Goal: Task Accomplishment & Management: Manage account settings

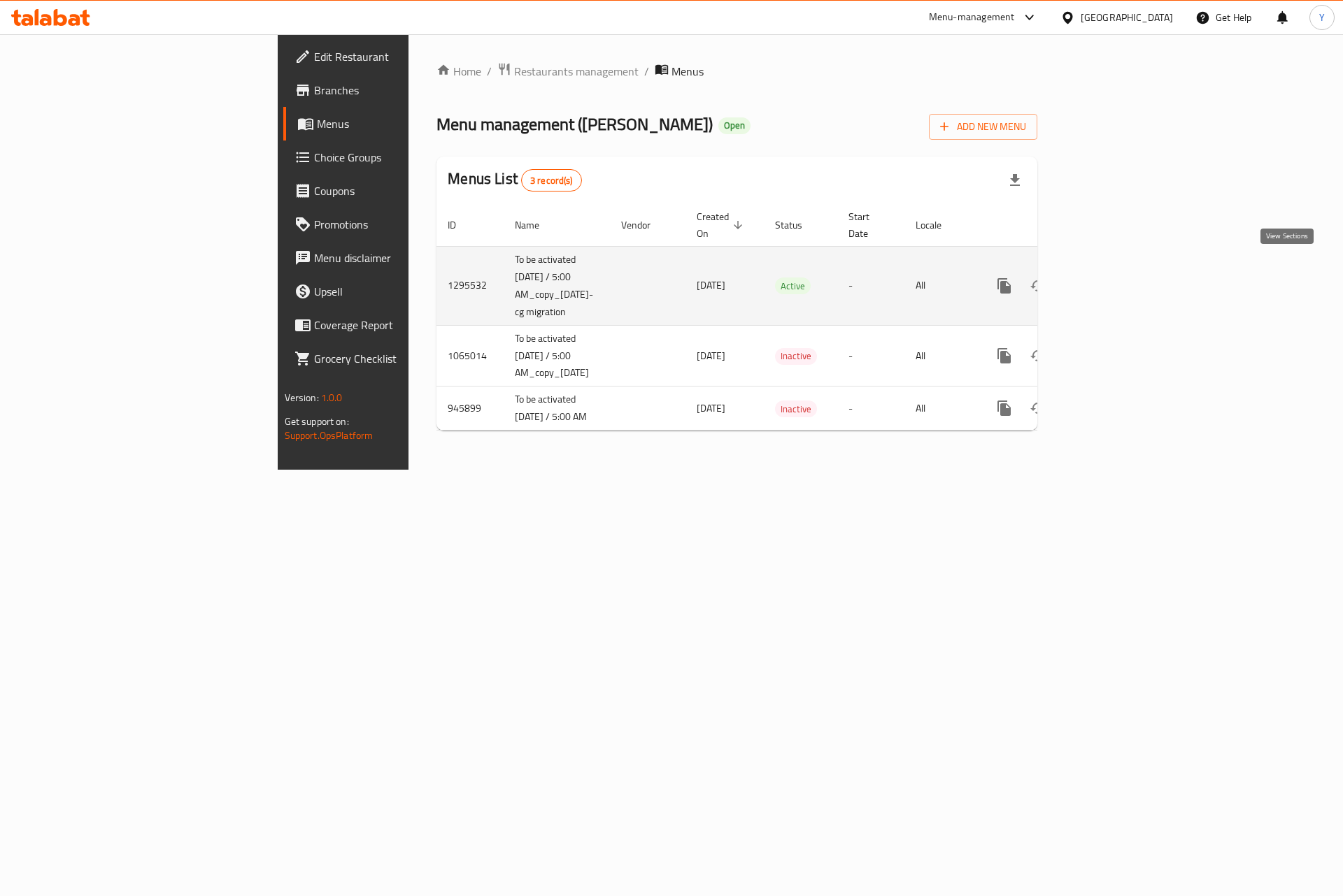
click at [1114, 278] on icon "enhanced table" at bounding box center [1105, 286] width 17 height 17
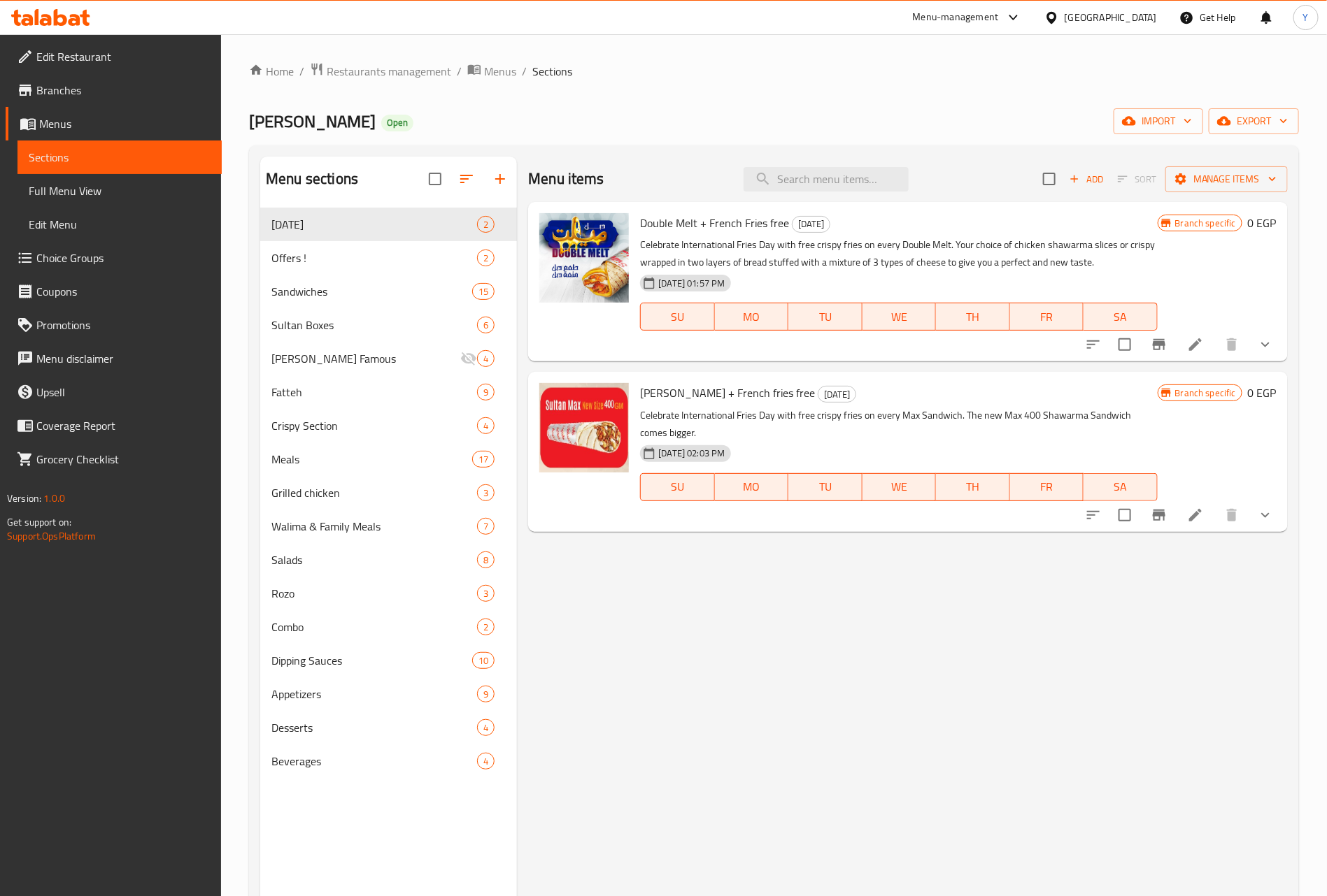
click at [793, 194] on div "Menu items Add Sort Manage items" at bounding box center [908, 179] width 759 height 45
click at [796, 186] on input "search" at bounding box center [826, 179] width 165 height 25
paste input "سوتلاج بالفواكة والمكسرات وسط"
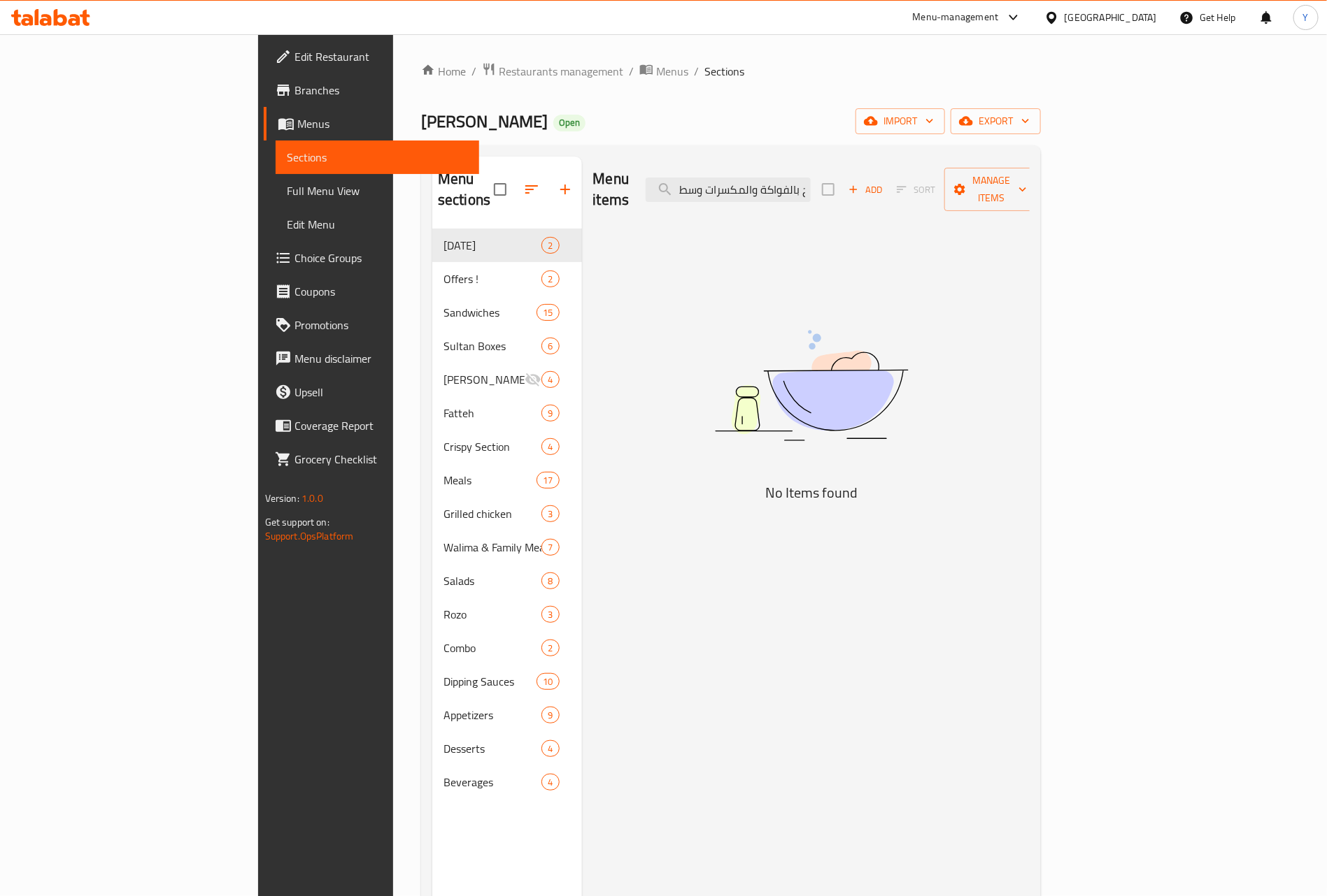
drag, startPoint x: 829, startPoint y: 171, endPoint x: 464, endPoint y: 193, distance: 365.7
click at [464, 193] on div "Menu sections potato day 2 Offers ! 2 Sandwiches 15 Sultan Boxes 6 Sultan Ayub …" at bounding box center [731, 604] width 598 height 896
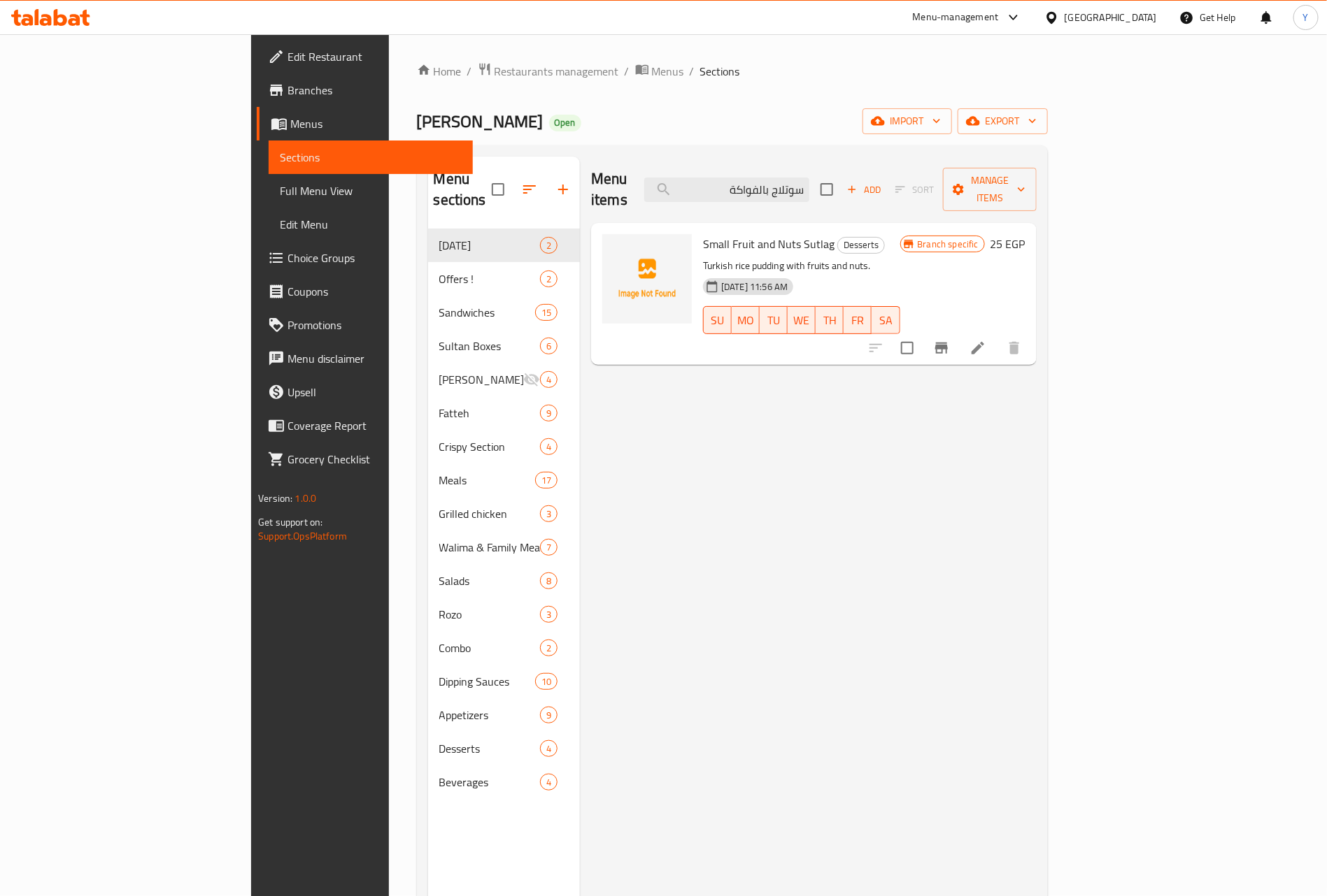
type input "سوتلاج بالفواكة"
click at [958, 338] on button "Branch-specific-item" at bounding box center [942, 349] width 34 height 34
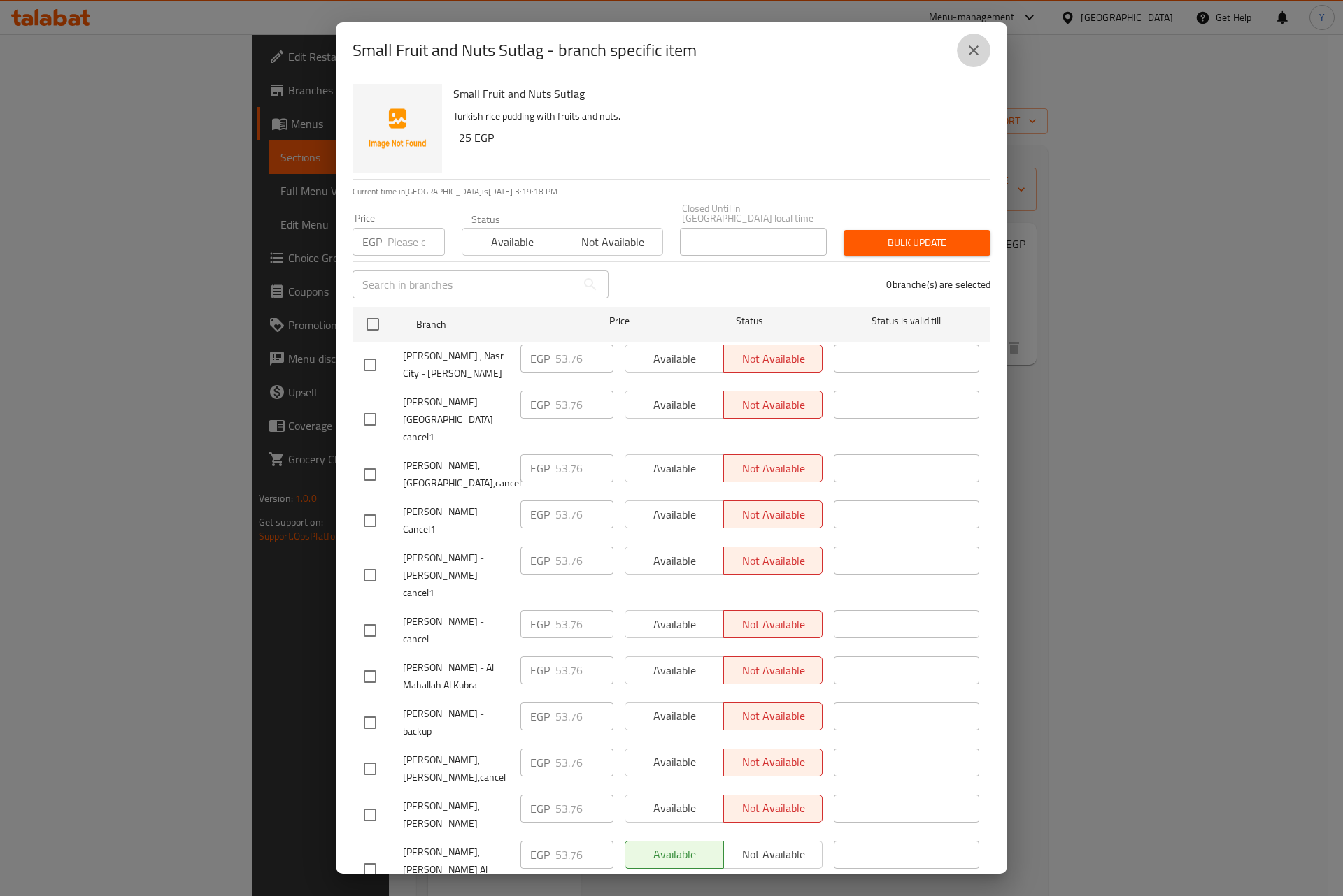
click at [963, 50] on button "close" at bounding box center [974, 51] width 34 height 34
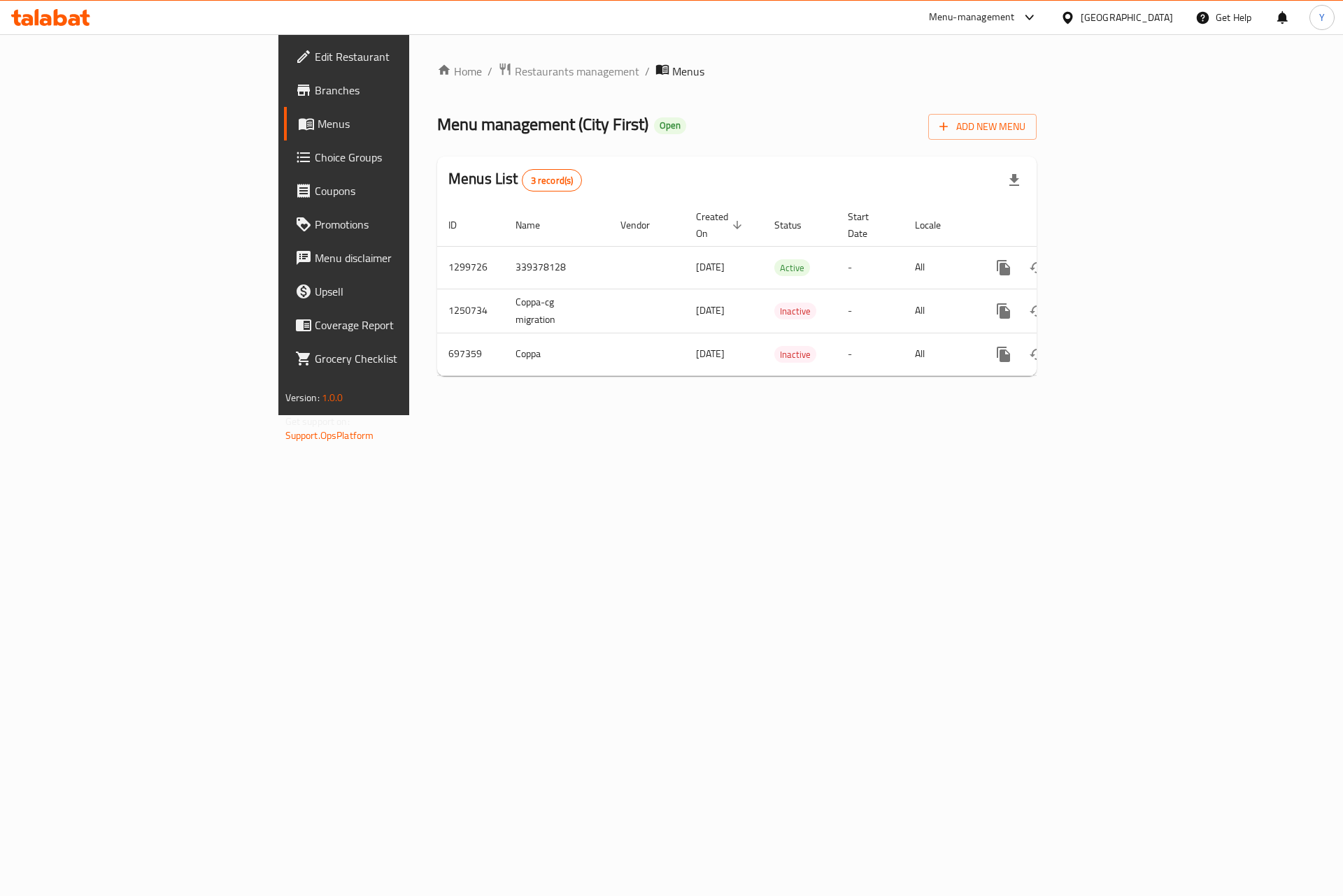
click at [315, 96] on span "Branches" at bounding box center [404, 90] width 177 height 17
click at [1121, 249] on link "enhanced table" at bounding box center [1104, 266] width 34 height 34
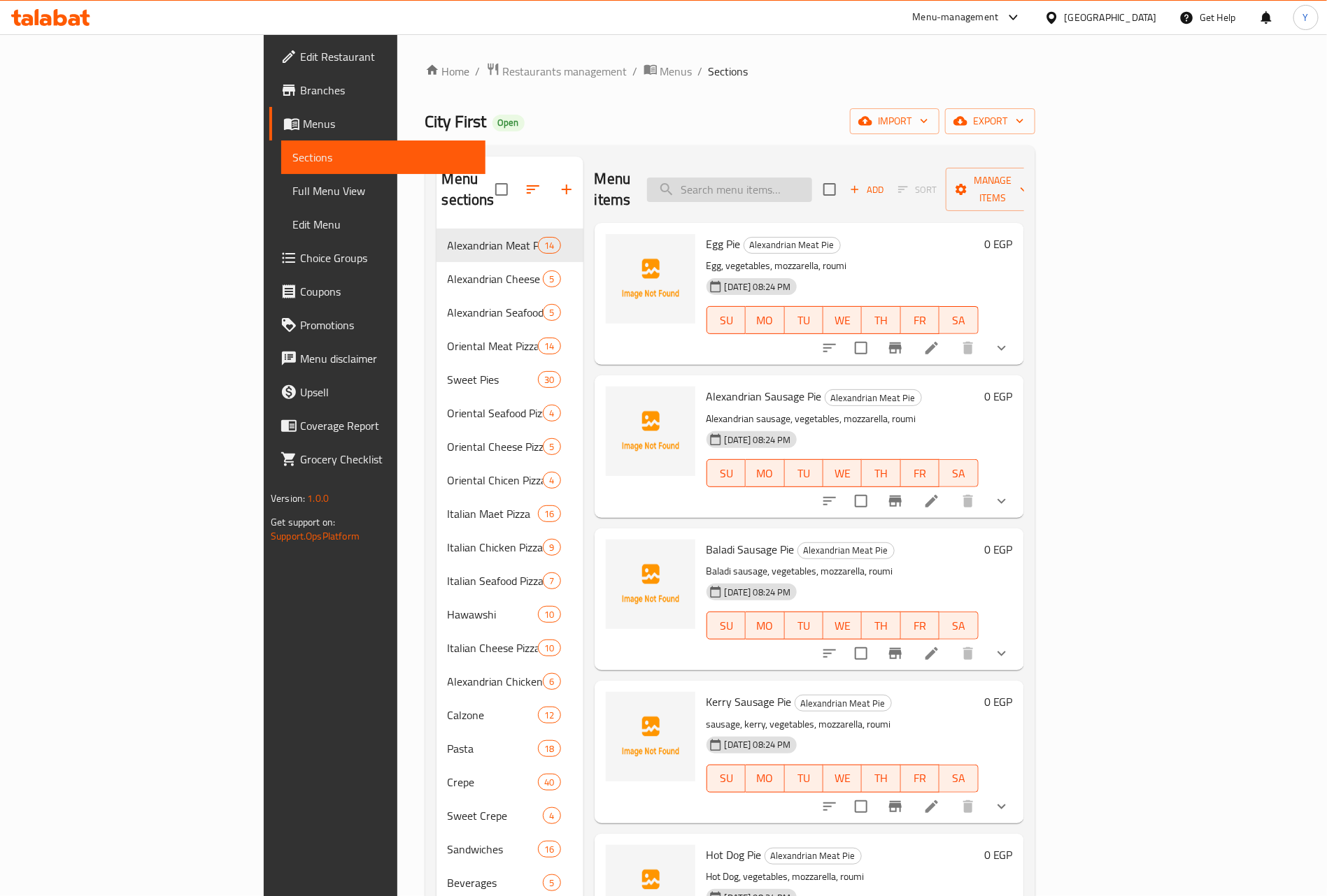
click at [788, 178] on input "search" at bounding box center [729, 190] width 165 height 25
paste input "بيتزا مكس جبن إيطالي"
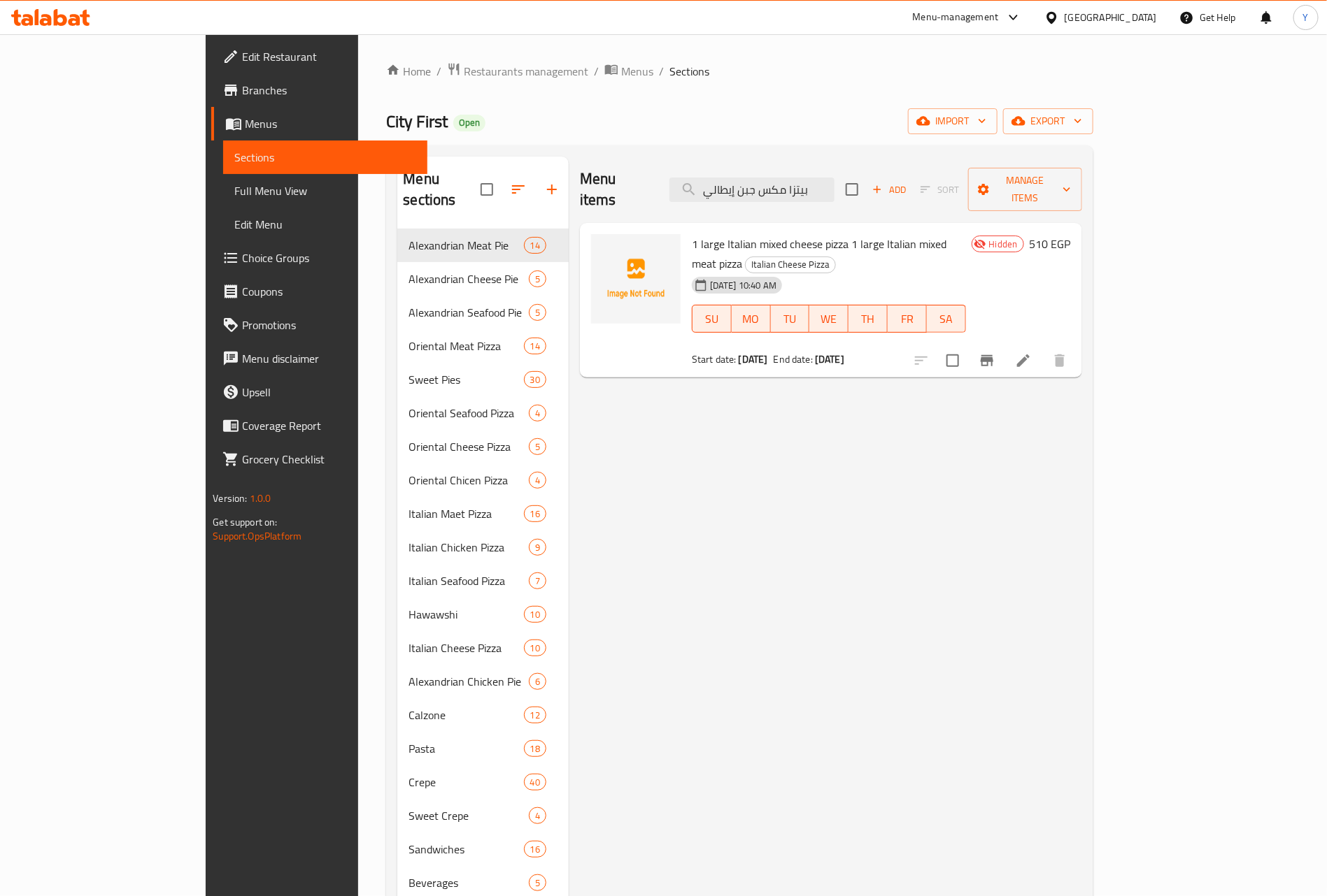
type input "بيتزا مكس جبن إيطالي"
click at [827, 178] on input "بيتزا مكس جبن إيطالي" at bounding box center [752, 190] width 165 height 25
click at [816, 233] on span "1 large Italian mixed cheese pizza 1 large Italian mixed meat pizza" at bounding box center [819, 253] width 255 height 41
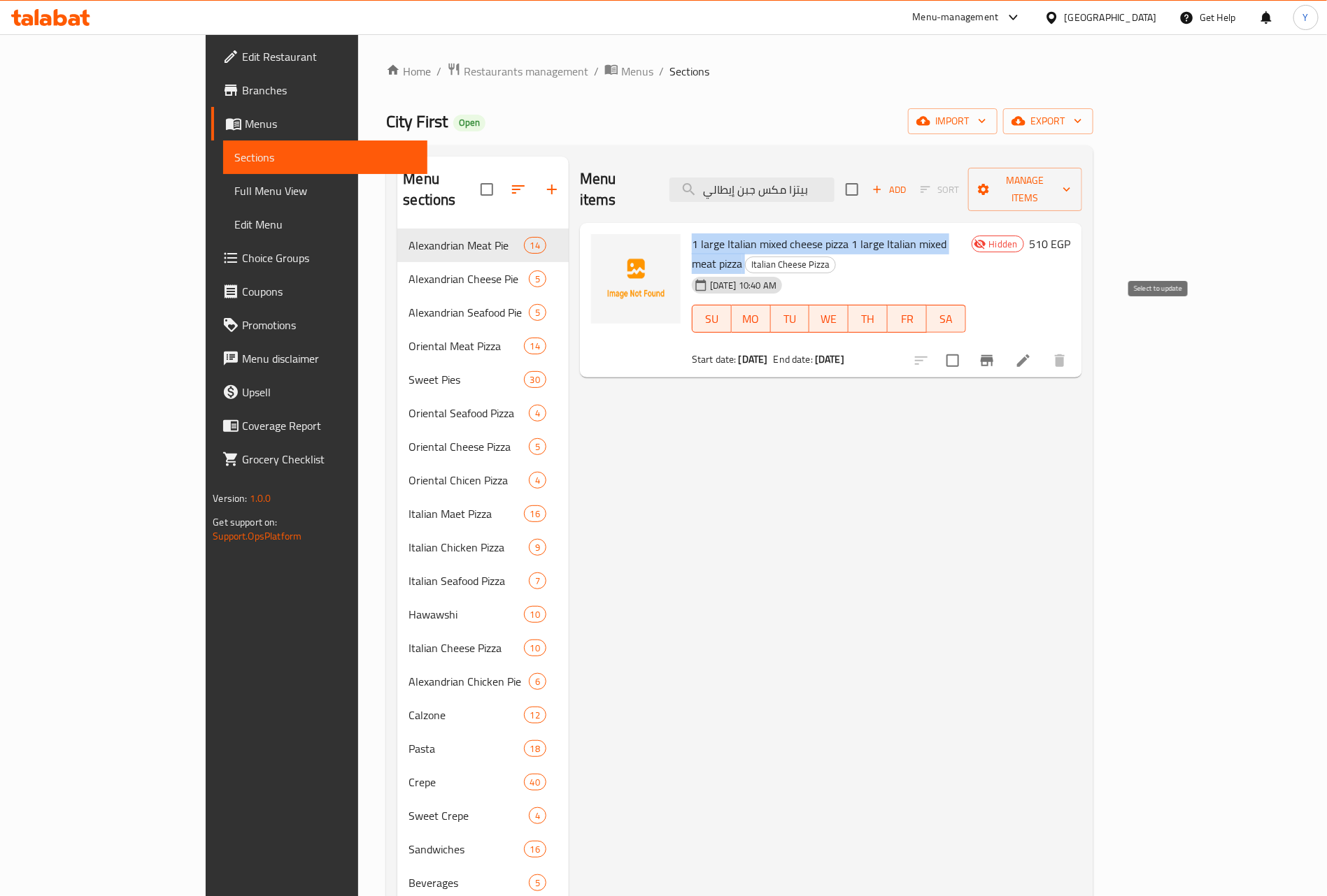
click at [967, 346] on input "checkbox" at bounding box center [953, 361] width 29 height 29
checkbox input "true"
click at [1071, 179] on span "Manage items" at bounding box center [1025, 189] width 91 height 35
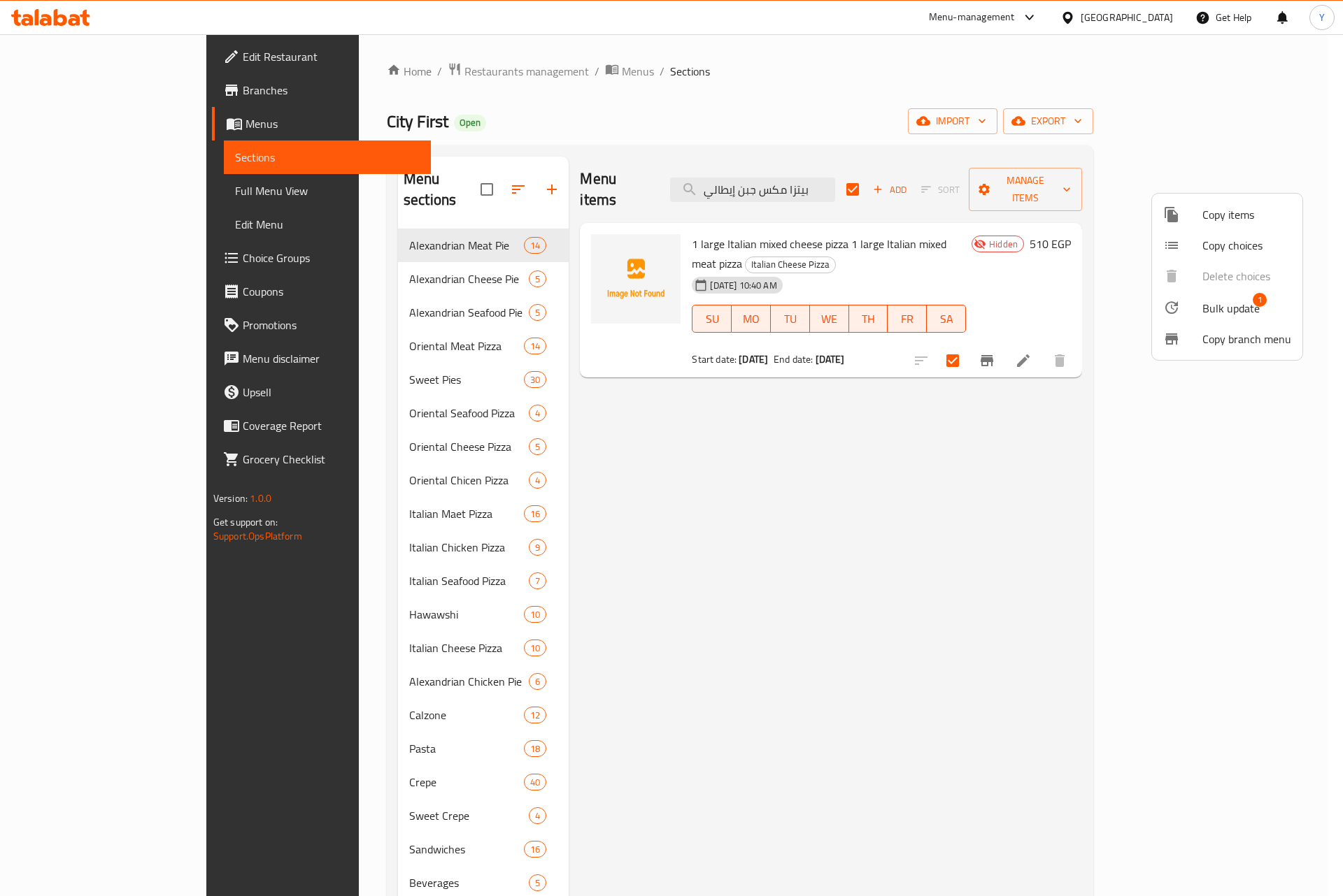
click at [965, 495] on div at bounding box center [672, 448] width 1343 height 896
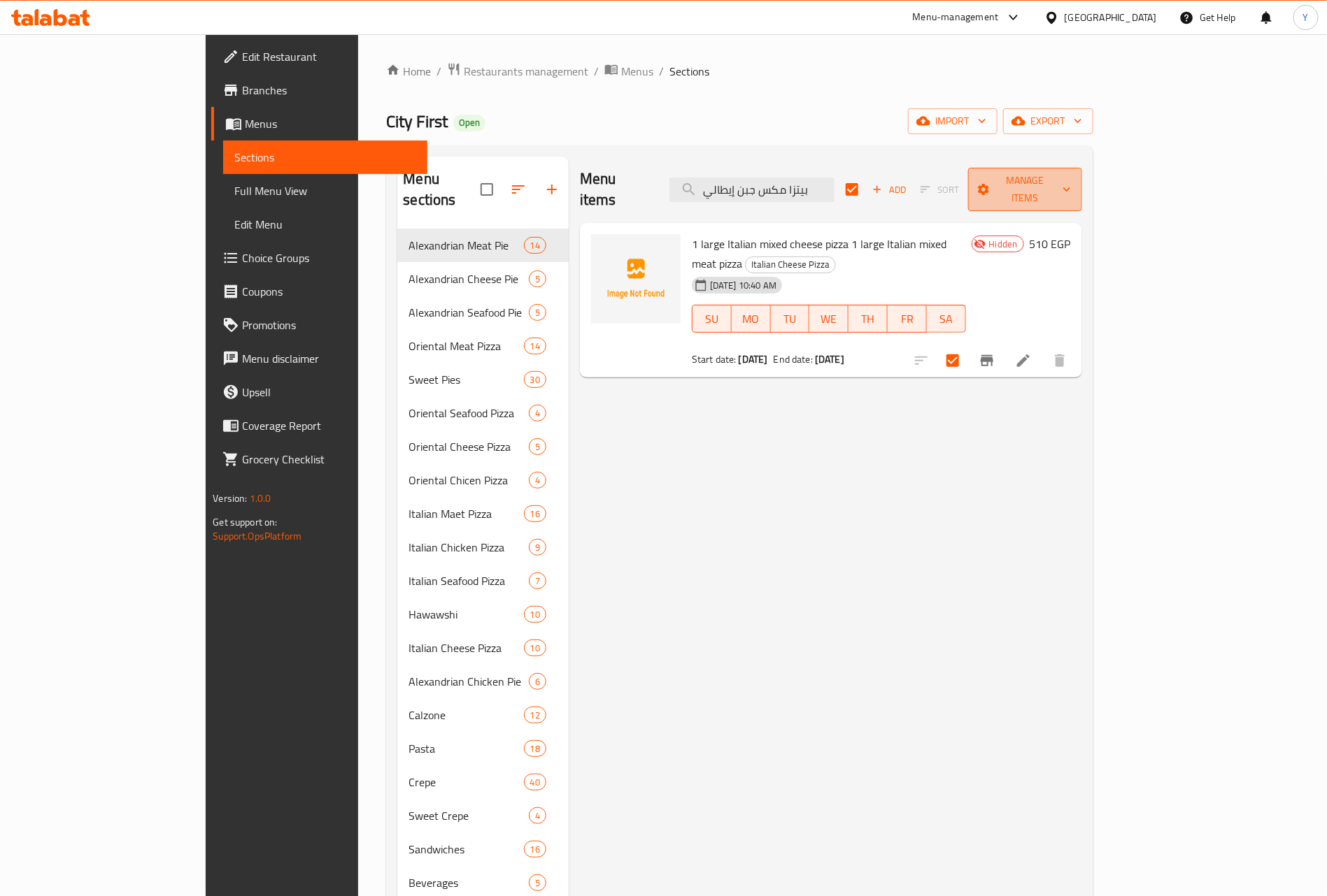
click at [1081, 189] on button "Manage items" at bounding box center [1024, 189] width 113 height 43
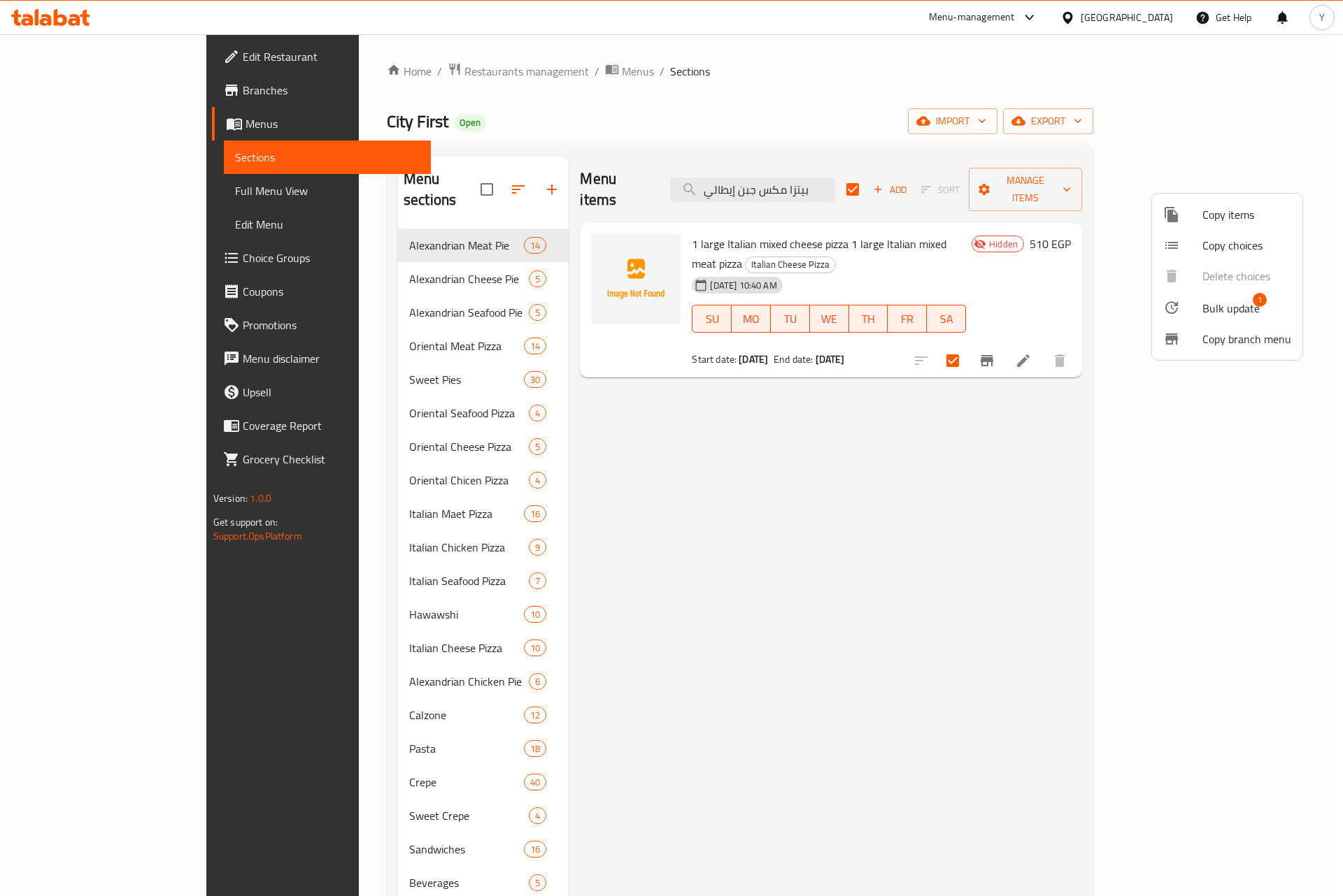
click at [1080, 359] on div at bounding box center [672, 448] width 1343 height 896
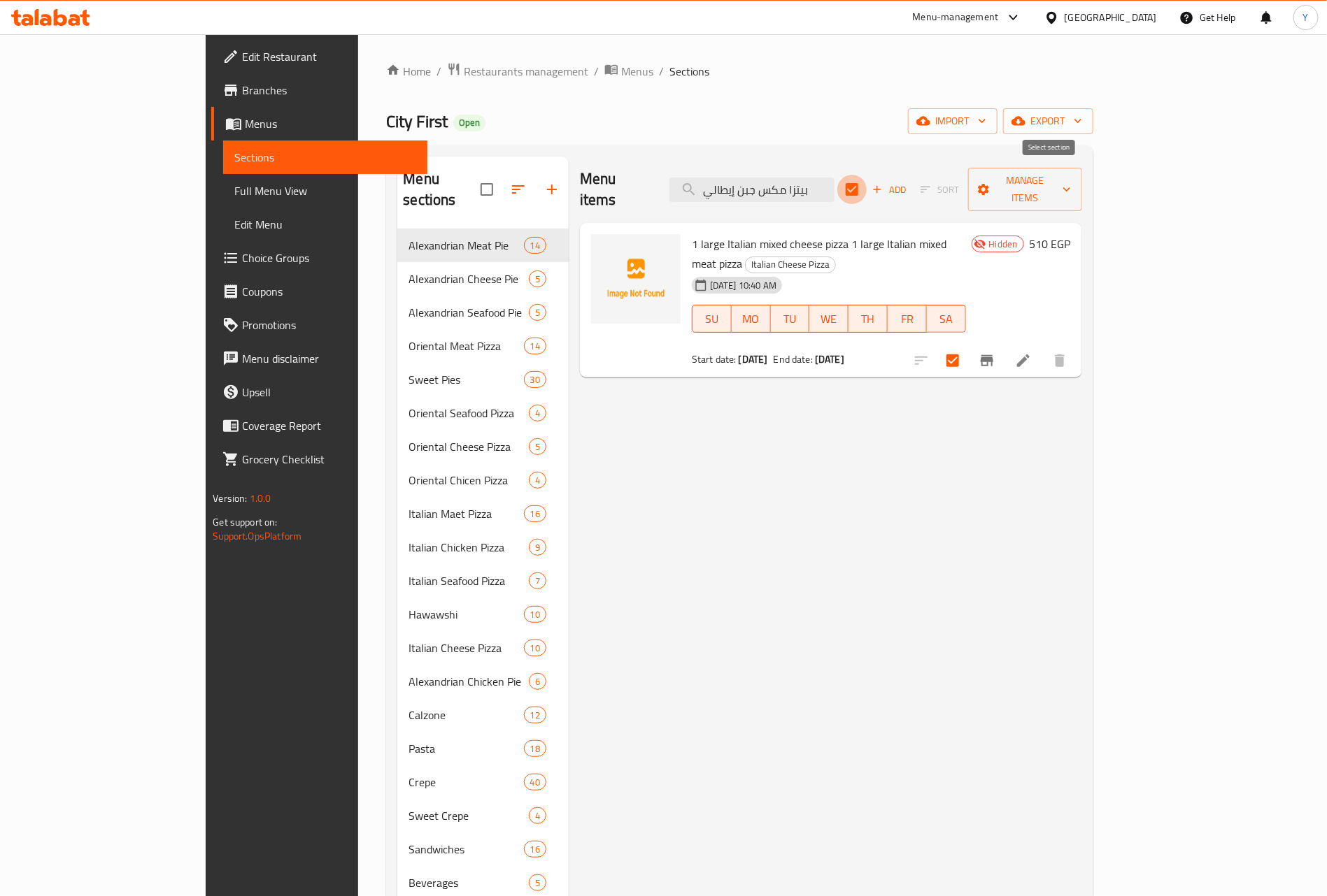
click at [866, 181] on input "checkbox" at bounding box center [852, 189] width 29 height 29
checkbox input "false"
click at [835, 178] on input "بيتزا مكس جبن إيطالي" at bounding box center [752, 190] width 165 height 25
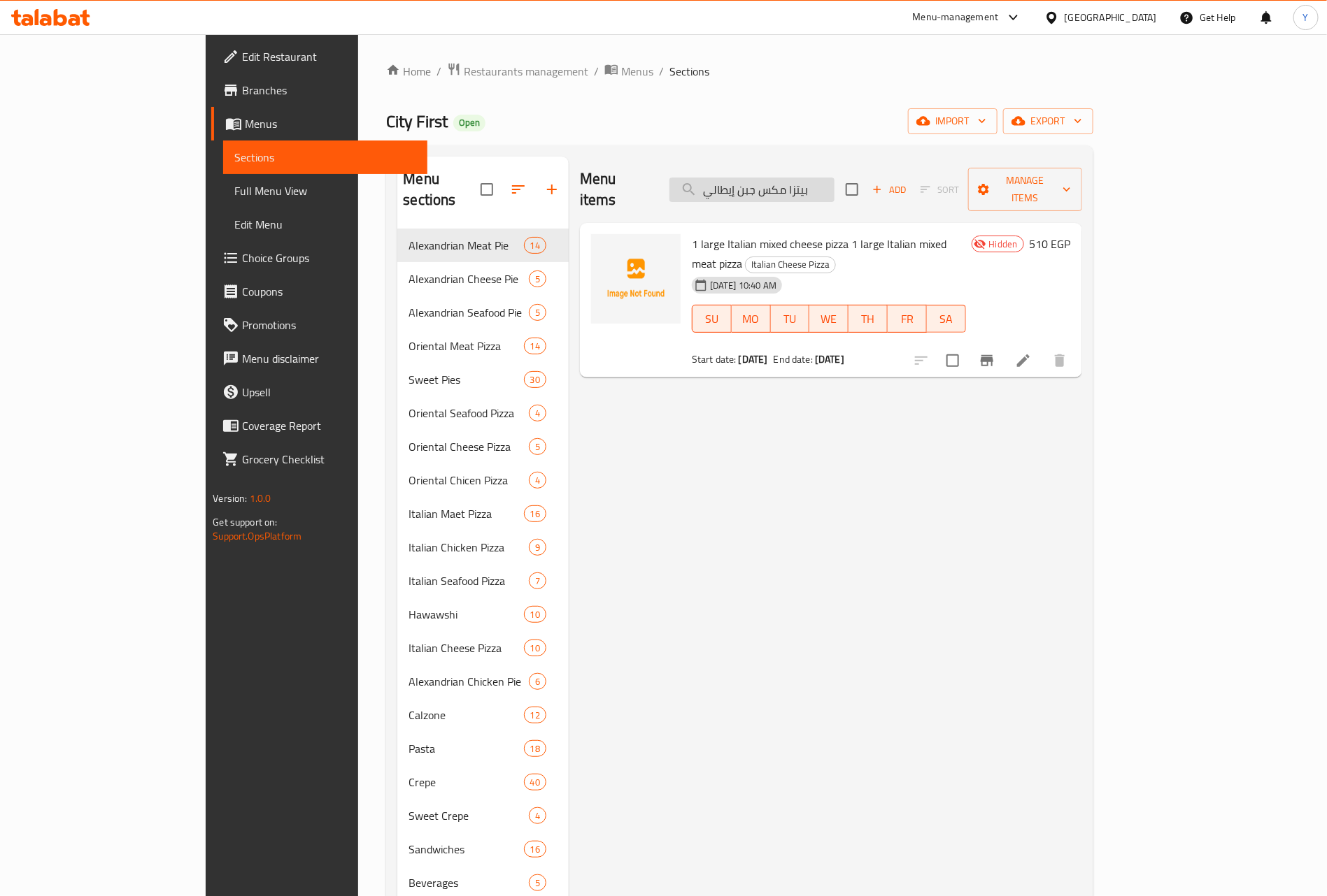
click at [835, 178] on input "بيتزا مكس جبن إيطالي" at bounding box center [752, 190] width 165 height 25
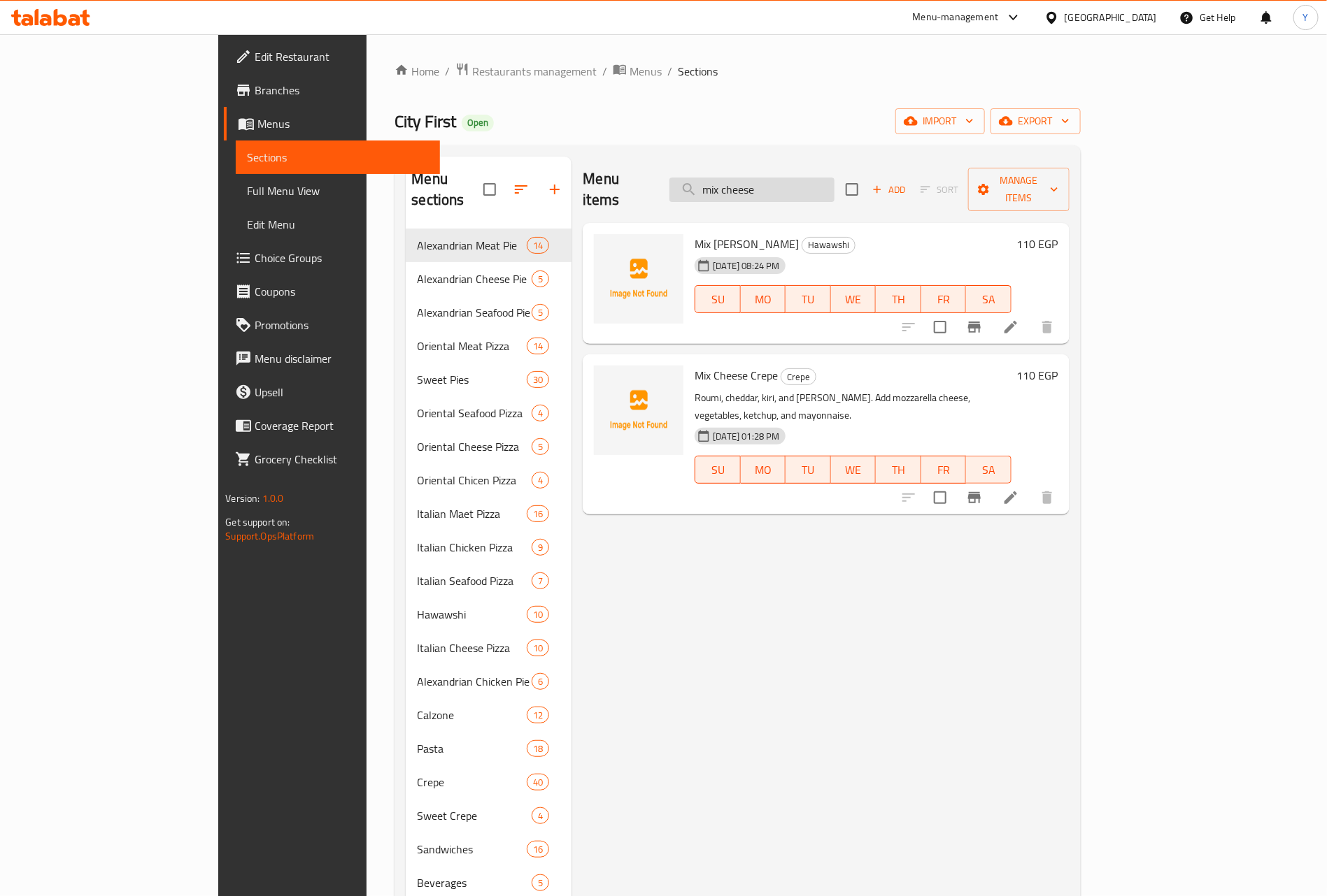
click at [835, 178] on input "mix cheese" at bounding box center [752, 190] width 165 height 25
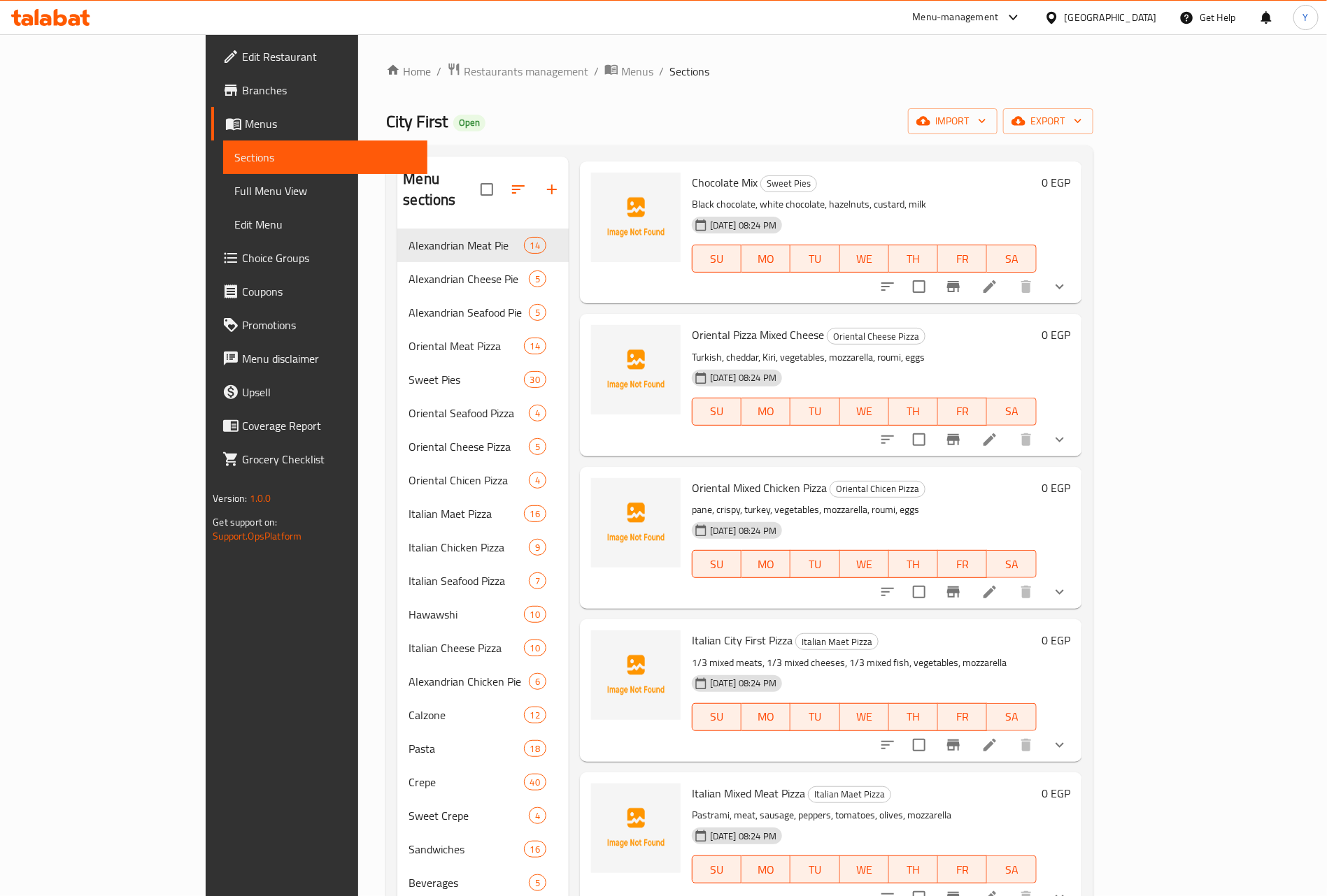
scroll to position [734, 0]
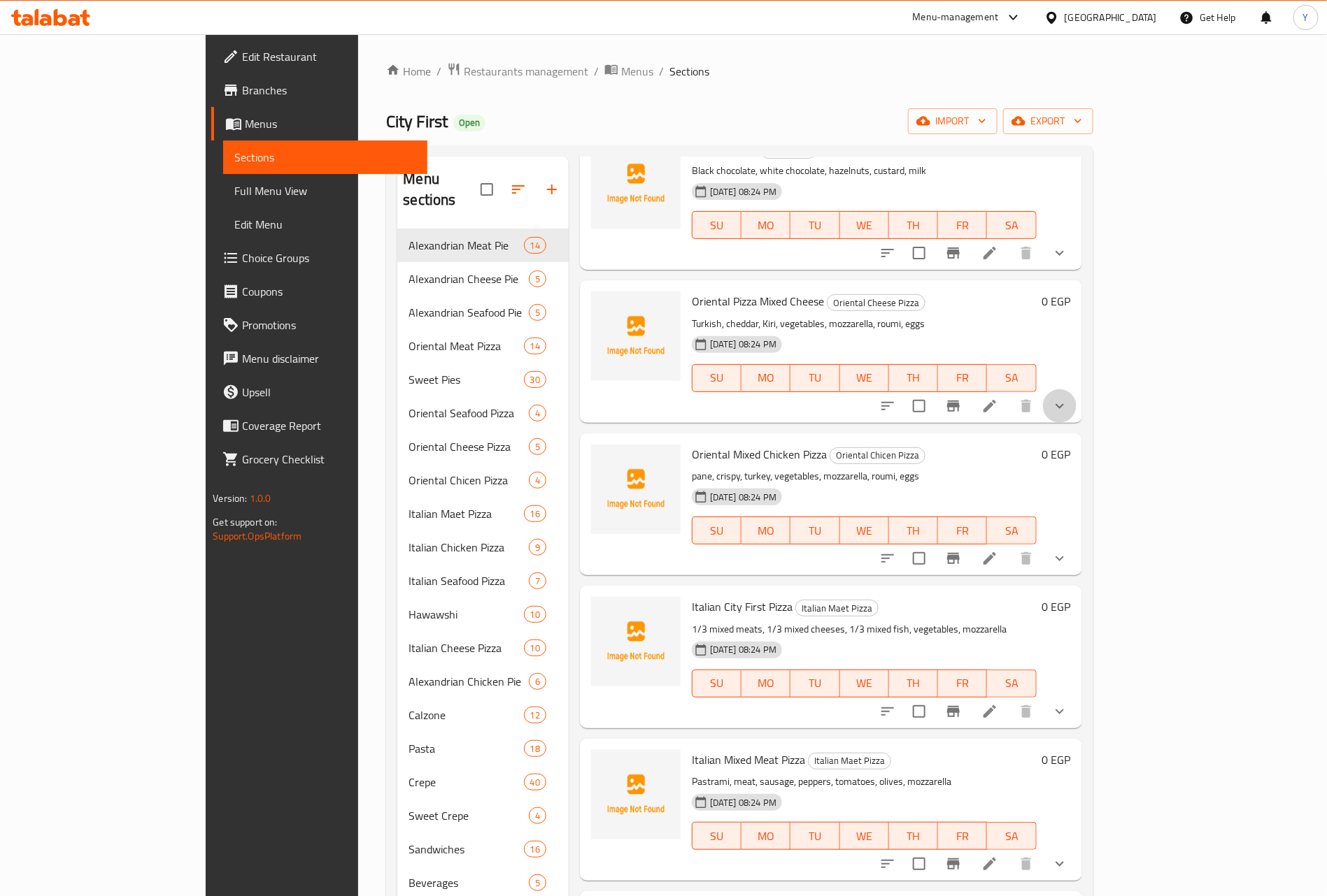
click at [1077, 394] on button "show more" at bounding box center [1060, 406] width 34 height 34
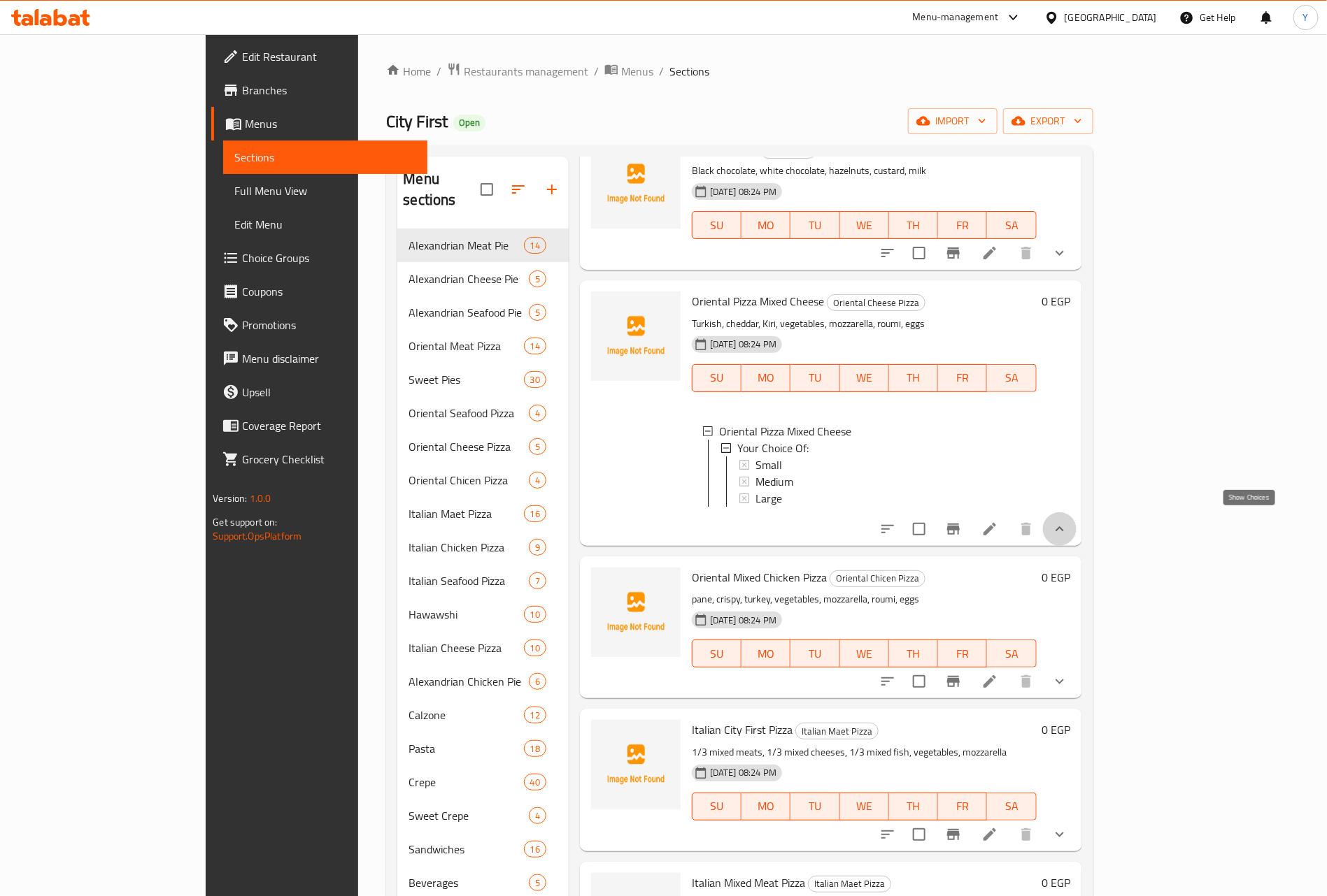
click at [1068, 530] on icon "show more" at bounding box center [1060, 530] width 17 height 17
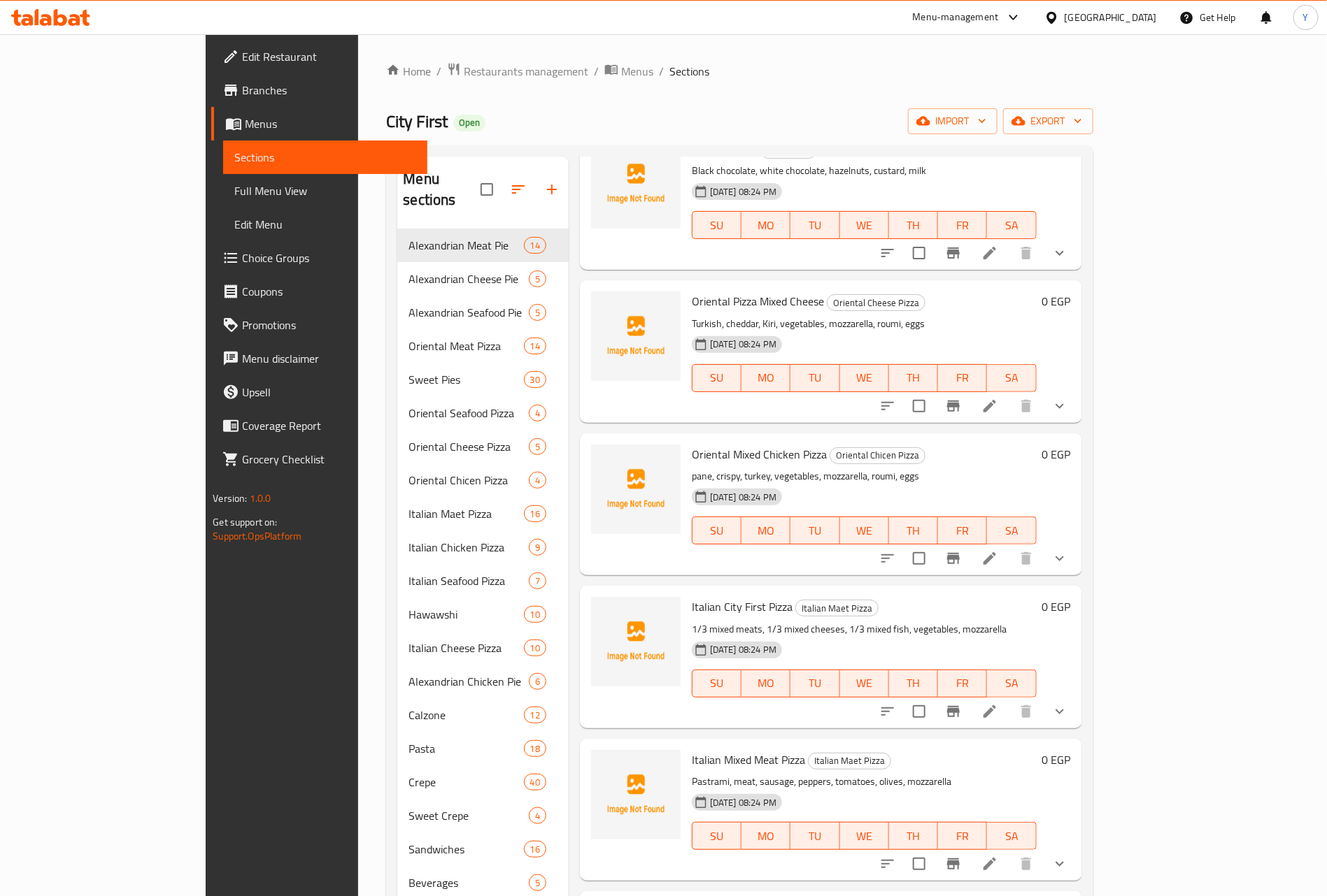
click at [733, 291] on span "Oriental Pizza Mixed Cheese" at bounding box center [758, 301] width 132 height 21
drag, startPoint x: 733, startPoint y: 284, endPoint x: 750, endPoint y: 277, distance: 18.4
click at [750, 291] on span "Oriental Pizza Mixed Cheese" at bounding box center [758, 301] width 132 height 21
click at [729, 291] on span "Oriental Pizza Mixed Cheese" at bounding box center [758, 301] width 132 height 21
drag, startPoint x: 729, startPoint y: 281, endPoint x: 743, endPoint y: 281, distance: 14.0
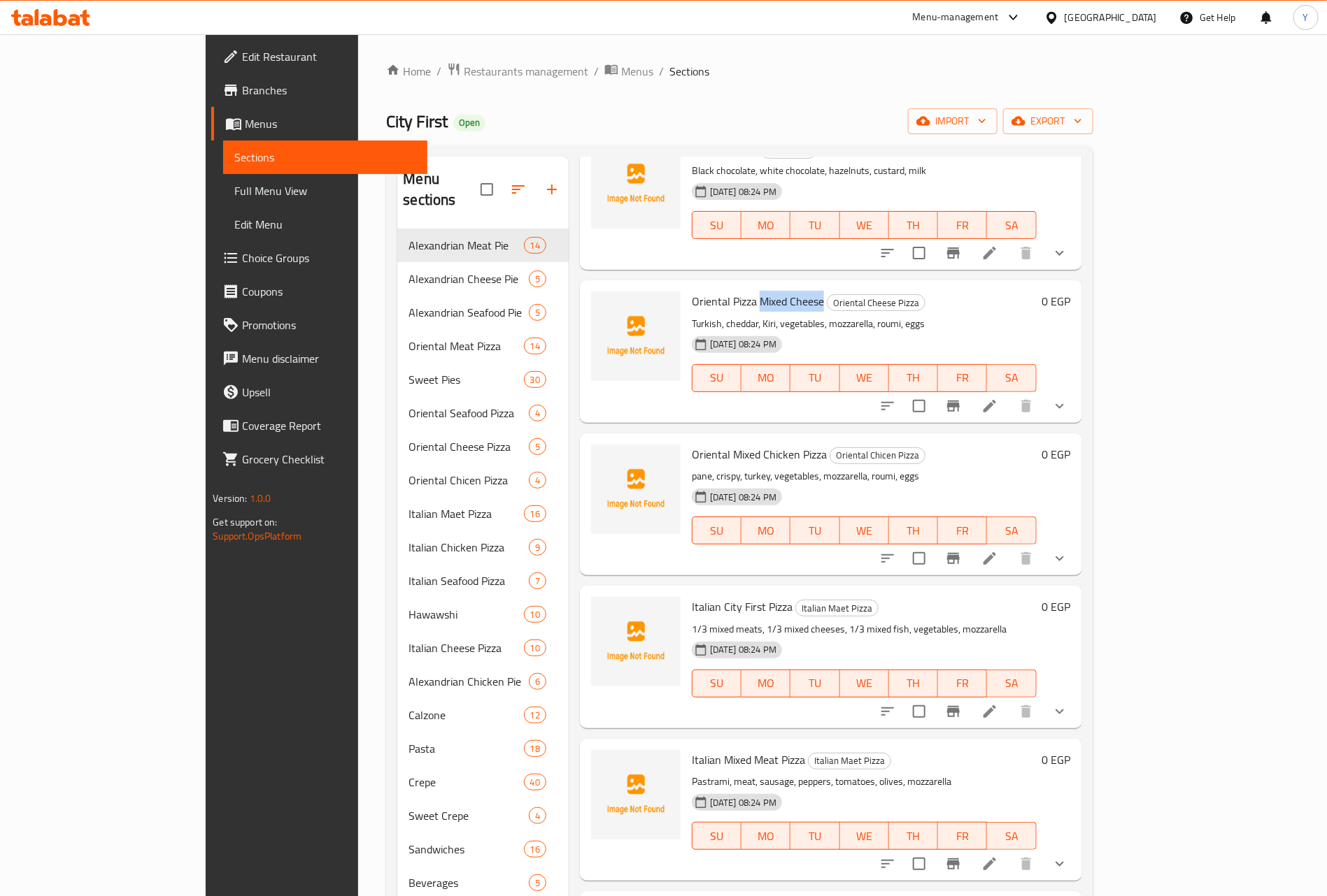
click at [743, 291] on span "Oriental Pizza Mixed Cheese" at bounding box center [758, 301] width 132 height 21
copy span "Mixed Cheese"
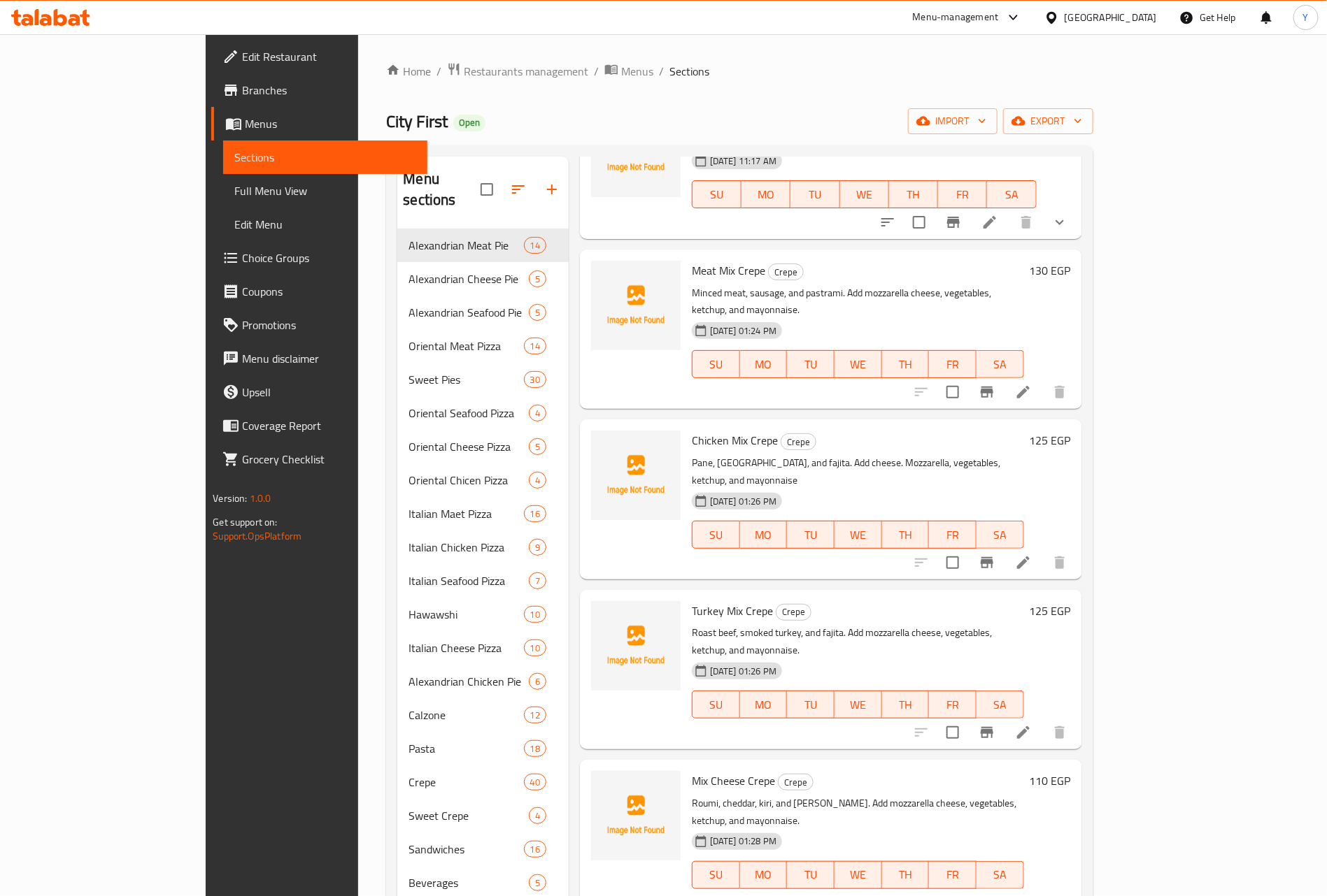
scroll to position [2391, 0]
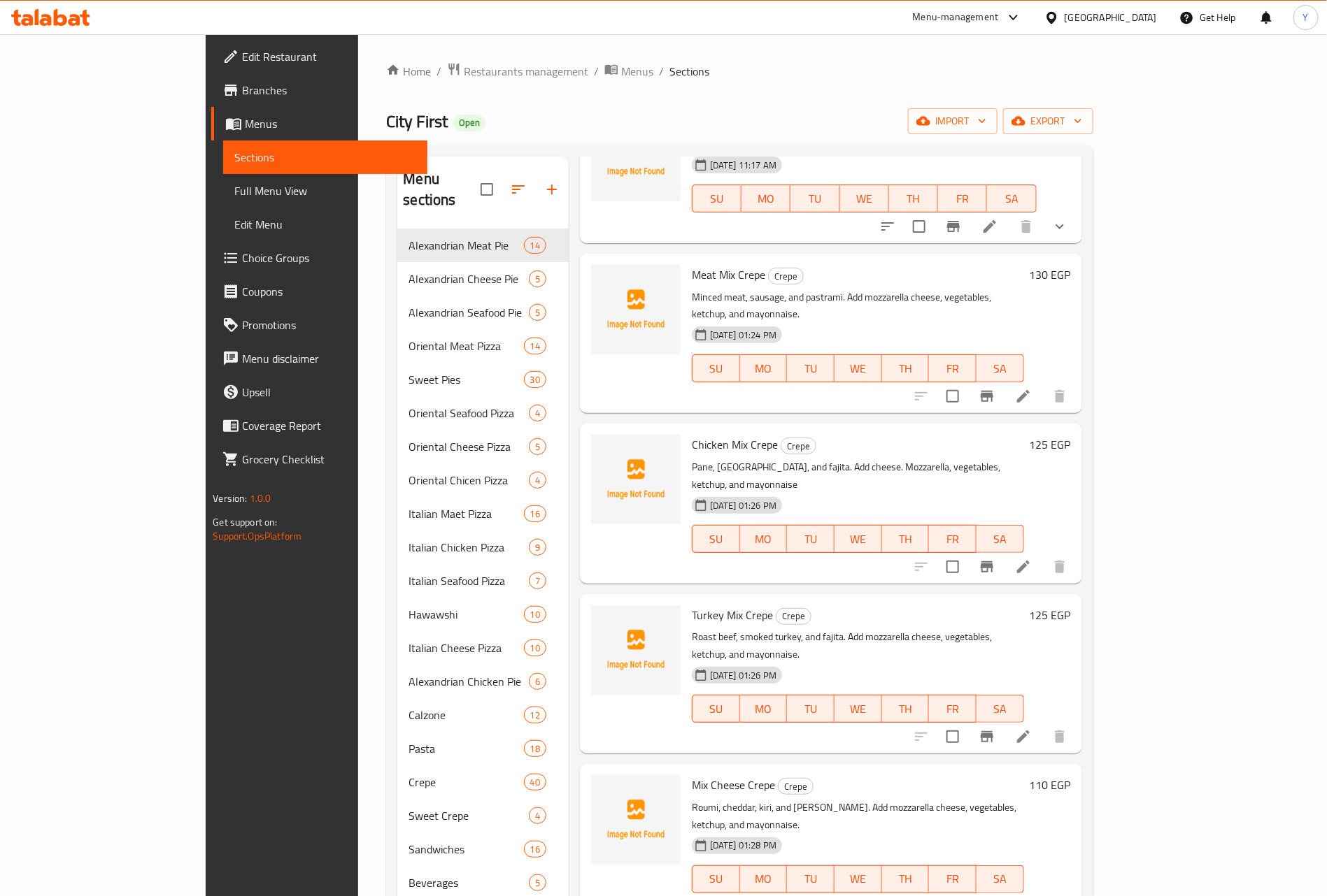
click at [1024, 435] on h6 "Chicken Mix Crepe Crepe" at bounding box center [857, 444] width 332 height 19
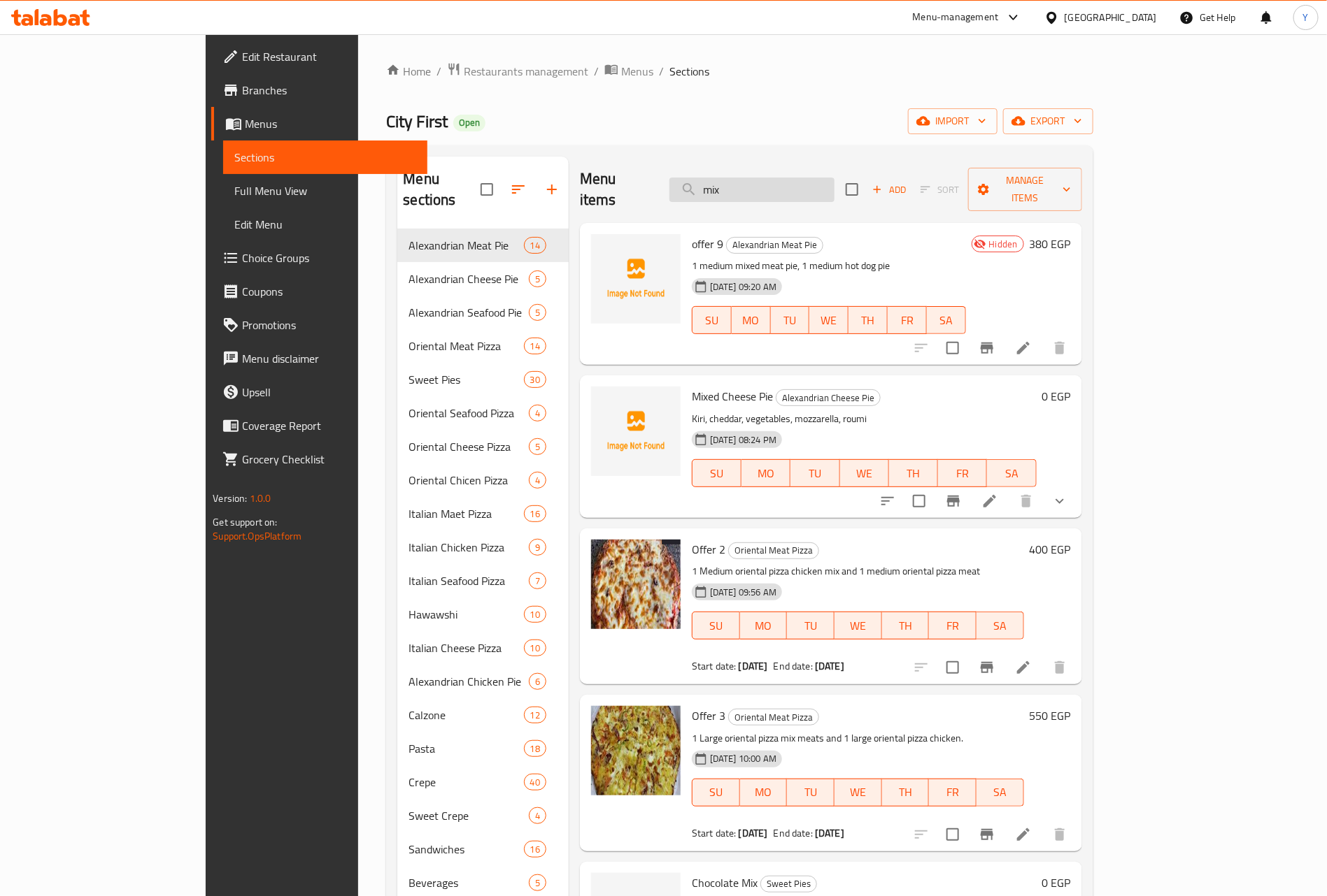
click at [835, 178] on input "mix" at bounding box center [752, 190] width 165 height 25
paste input "Mixed Cheese"
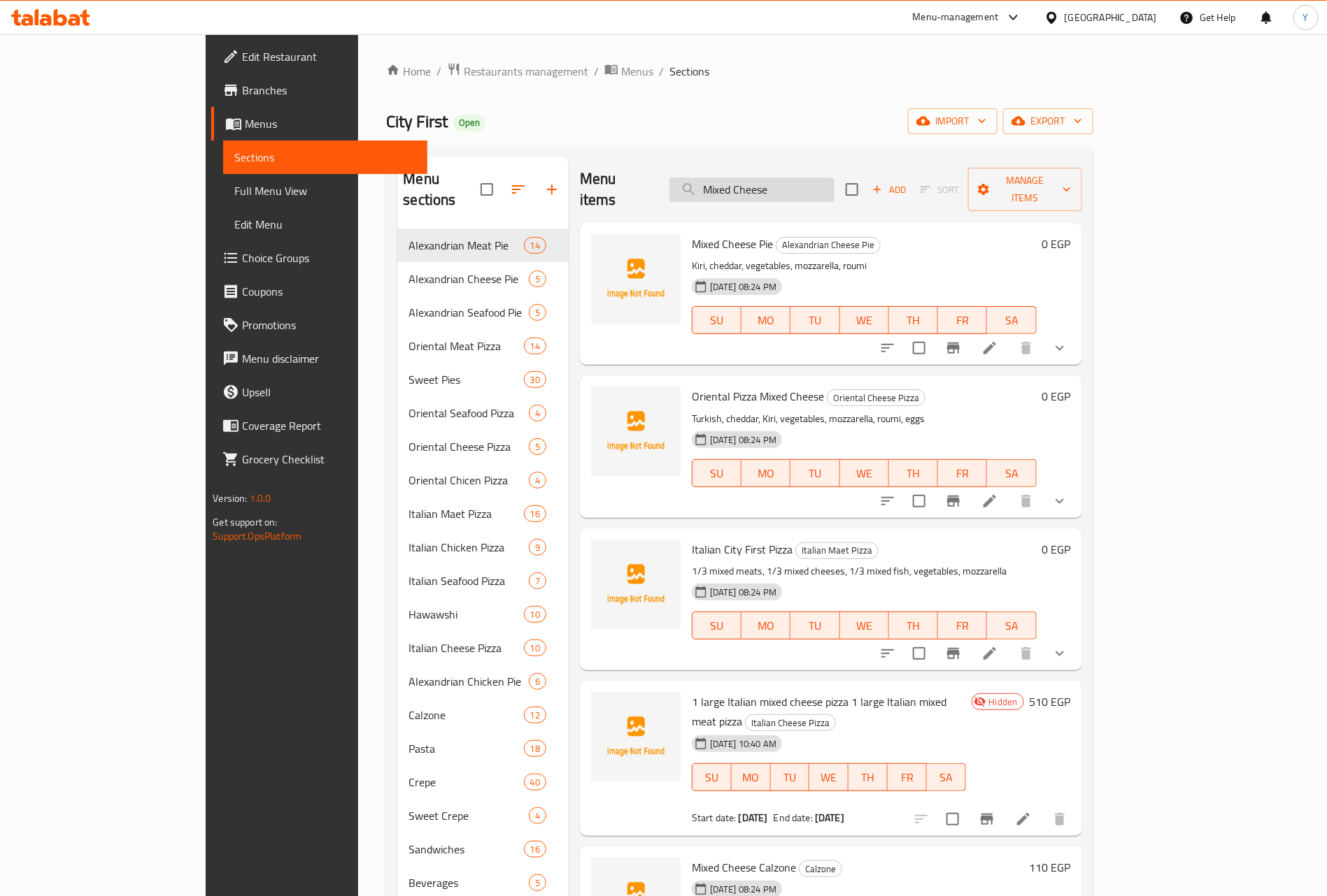
click at [819, 179] on input "Mixed Cheese" at bounding box center [752, 190] width 165 height 25
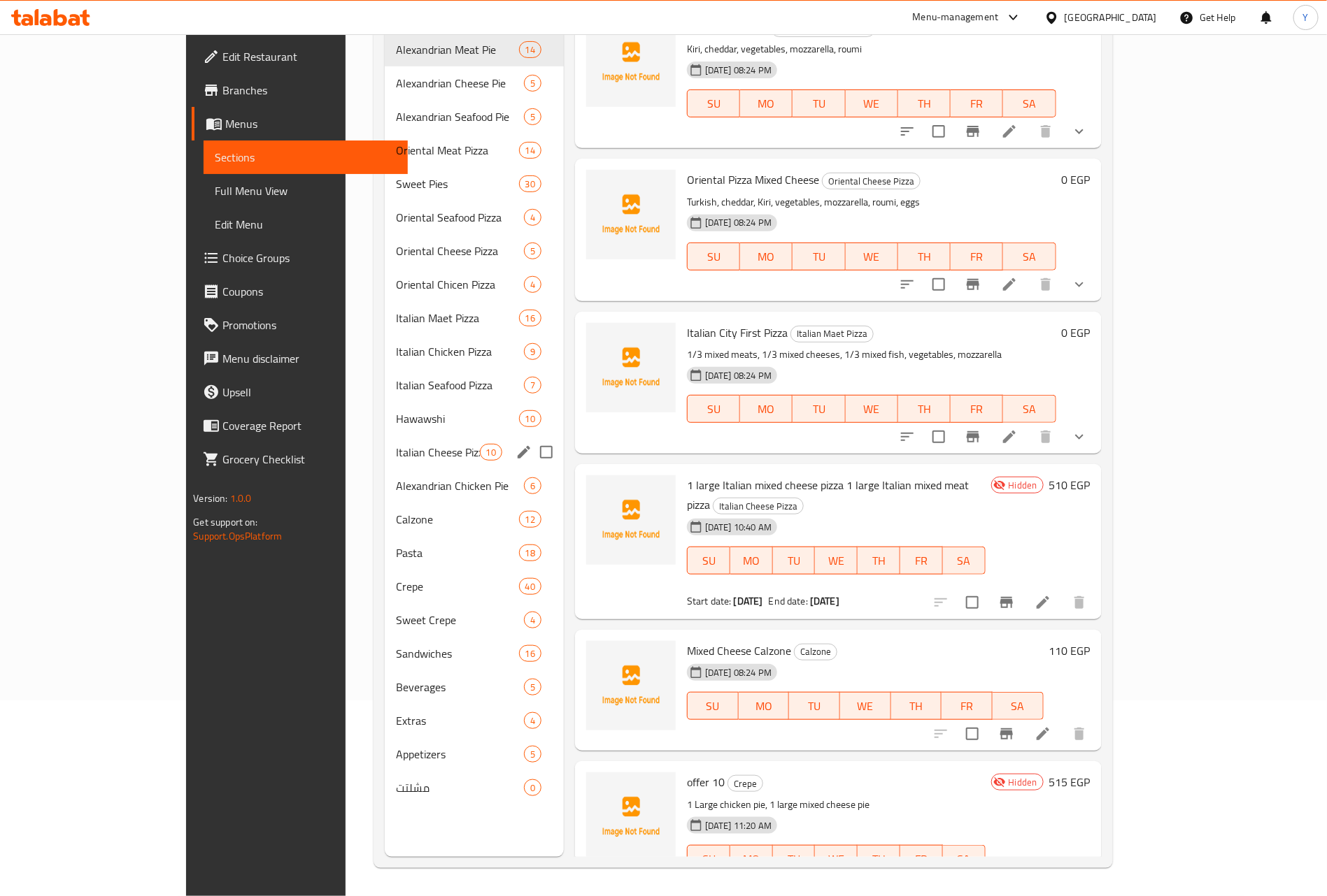
click at [385, 443] on div "Italian Cheese Pizza 10" at bounding box center [474, 453] width 179 height 34
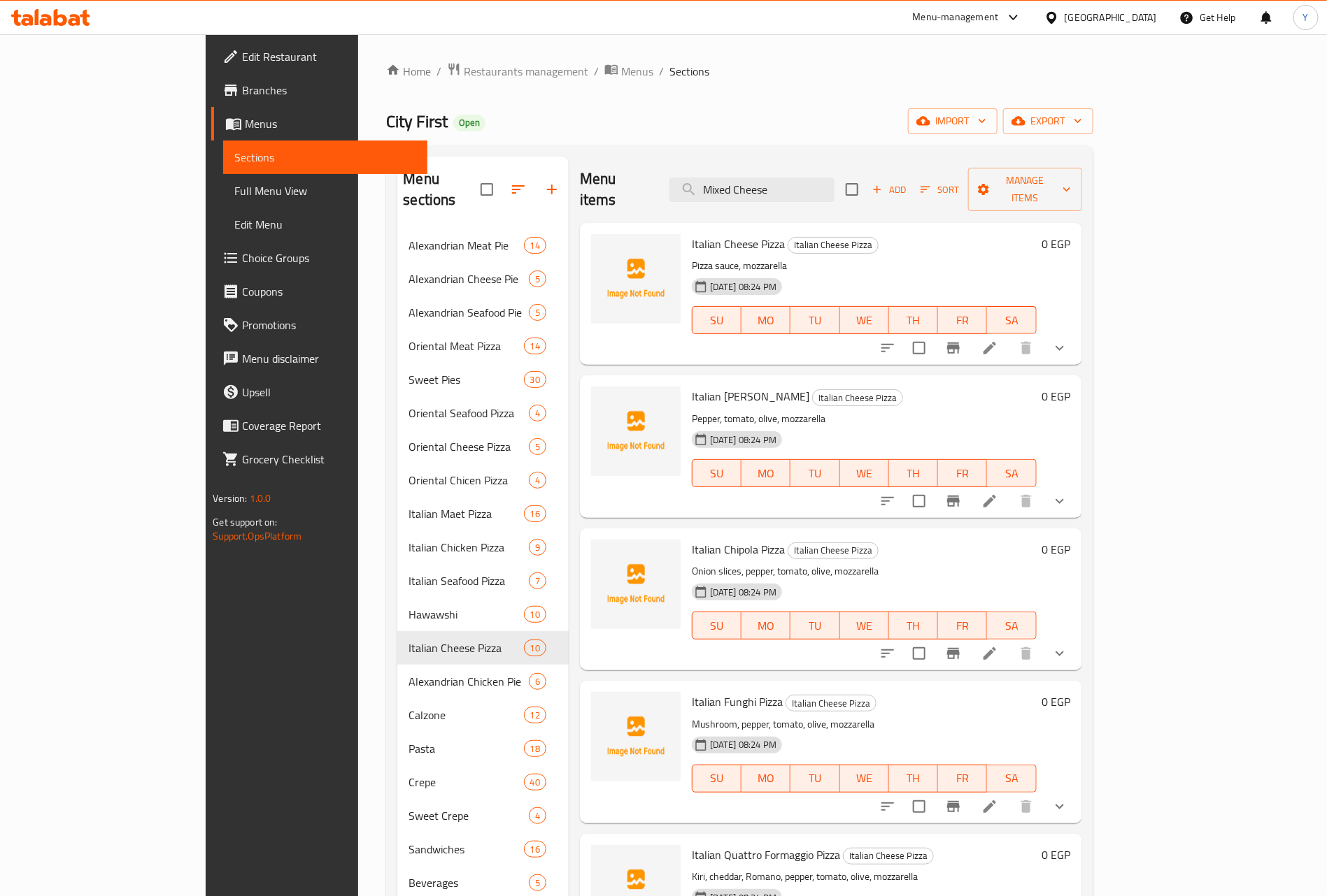
click at [916, 410] on p "Pepper, tomato, olive, mozzarella" at bounding box center [864, 419] width 345 height 18
click at [835, 178] on input "Mixed Cheese" at bounding box center [752, 190] width 165 height 25
paste input "Italian Hawai BBQ Pizza"
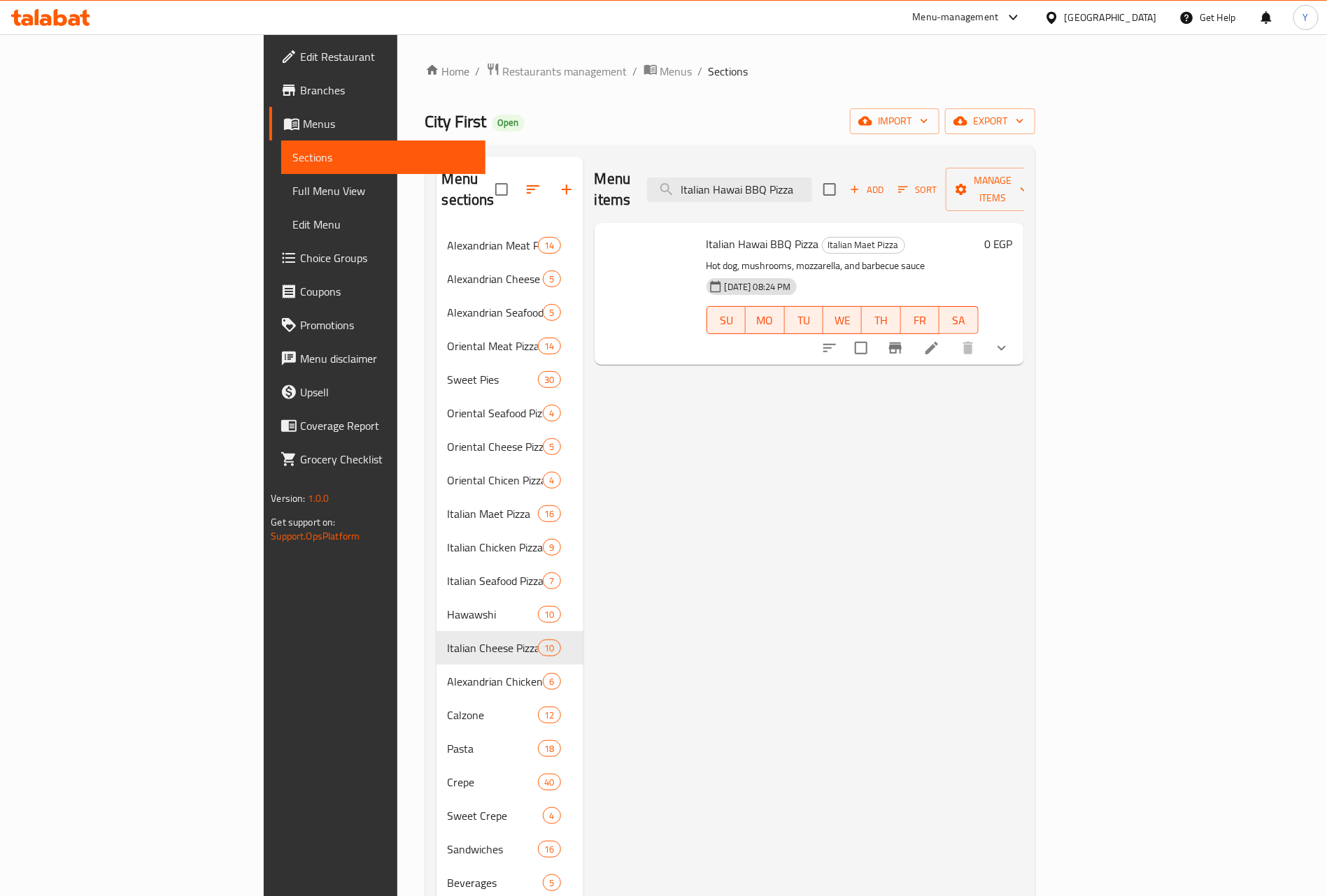
type input "Italian Hawai BBQ Pizza"
click at [1010, 339] on icon "show more" at bounding box center [1002, 348] width 17 height 17
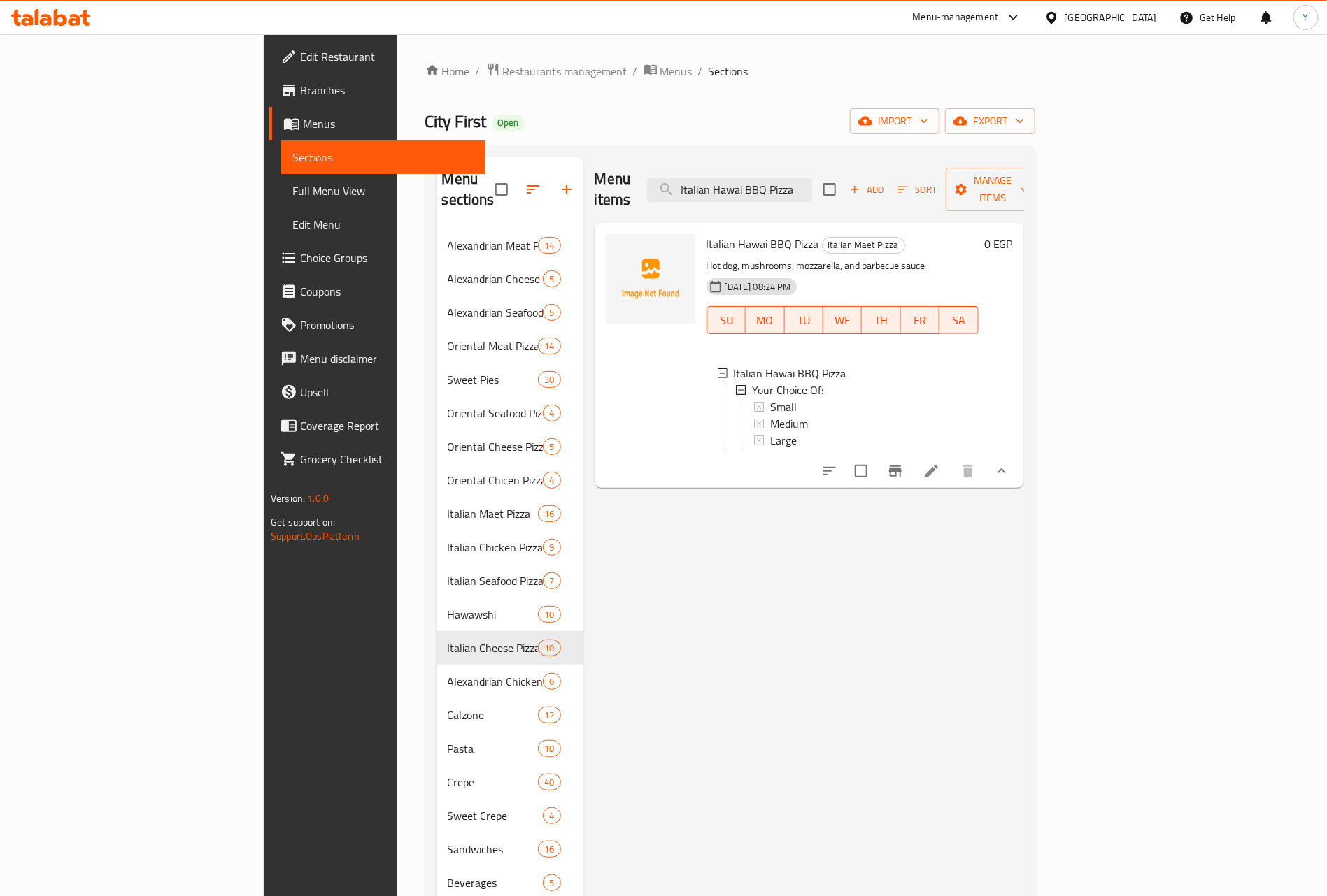
click at [829, 193] on div "Menu items Italian Hawai BBQ Pizza Add Sort Manage items" at bounding box center [809, 189] width 430 height 66
click at [813, 185] on input "Italian Hawai BBQ Pizza" at bounding box center [729, 190] width 165 height 25
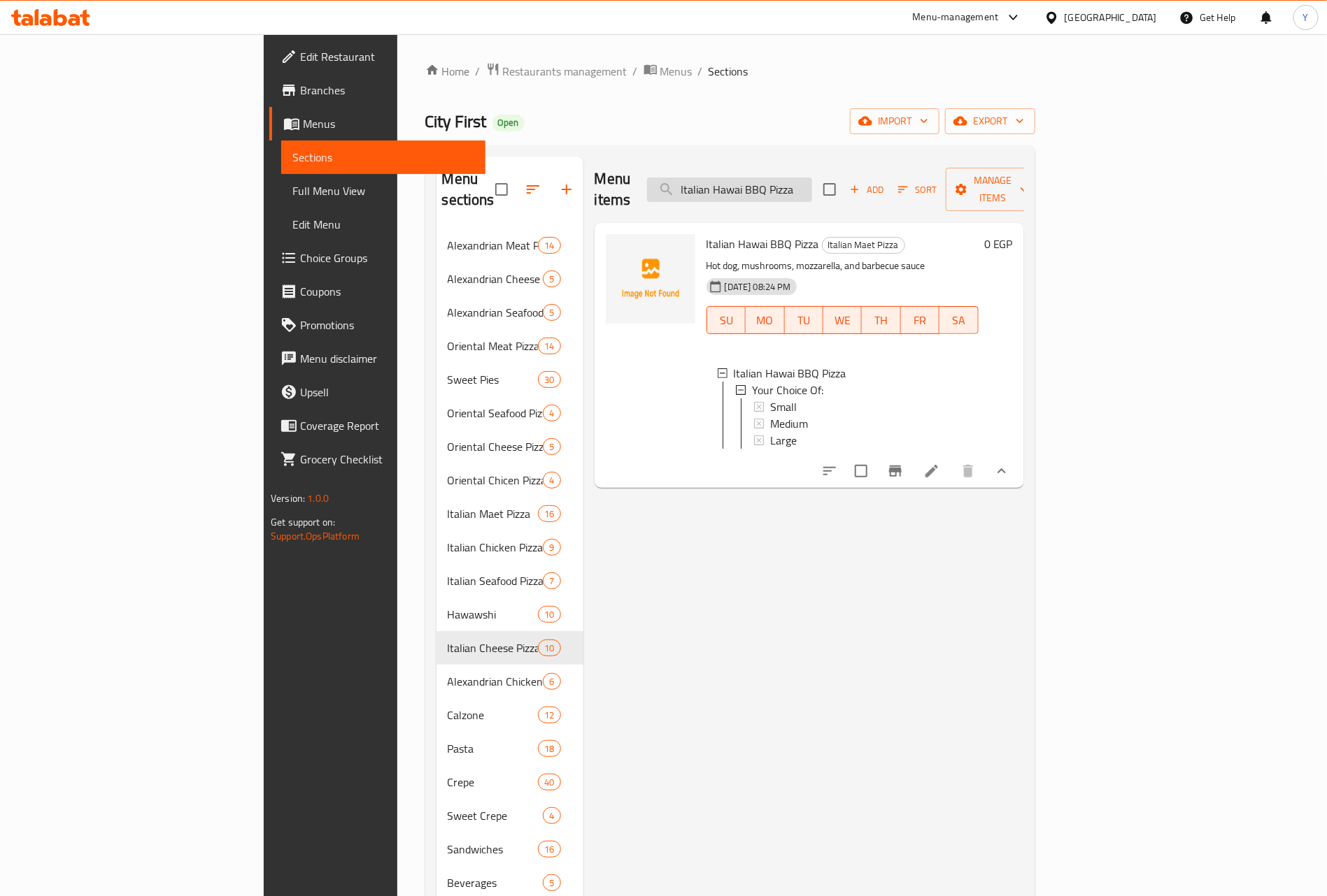
click at [813, 185] on input "Italian Hawai BBQ Pizza" at bounding box center [729, 190] width 165 height 25
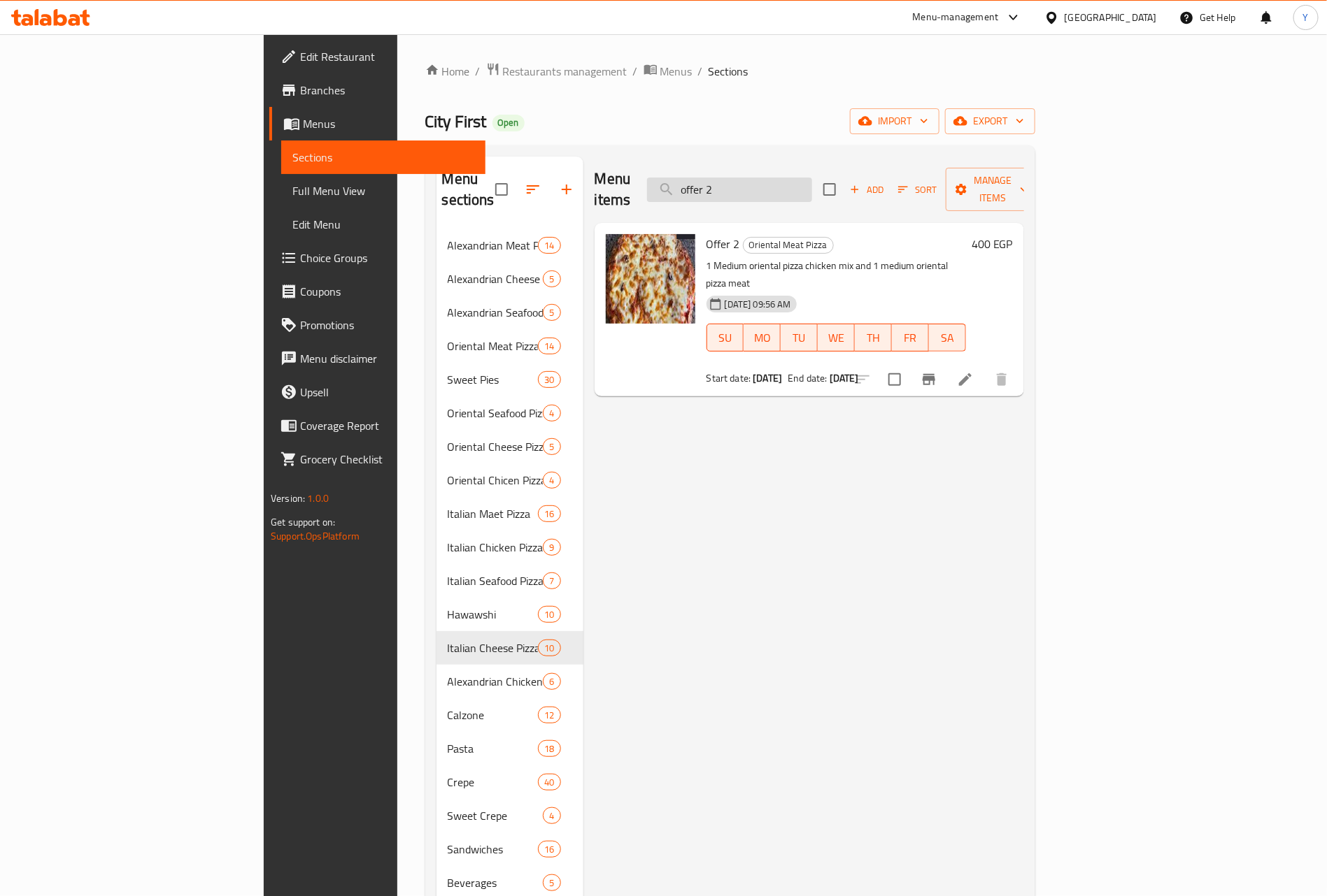
click at [813, 189] on input "offer 2" at bounding box center [729, 190] width 165 height 25
paste input "quatre fromage"
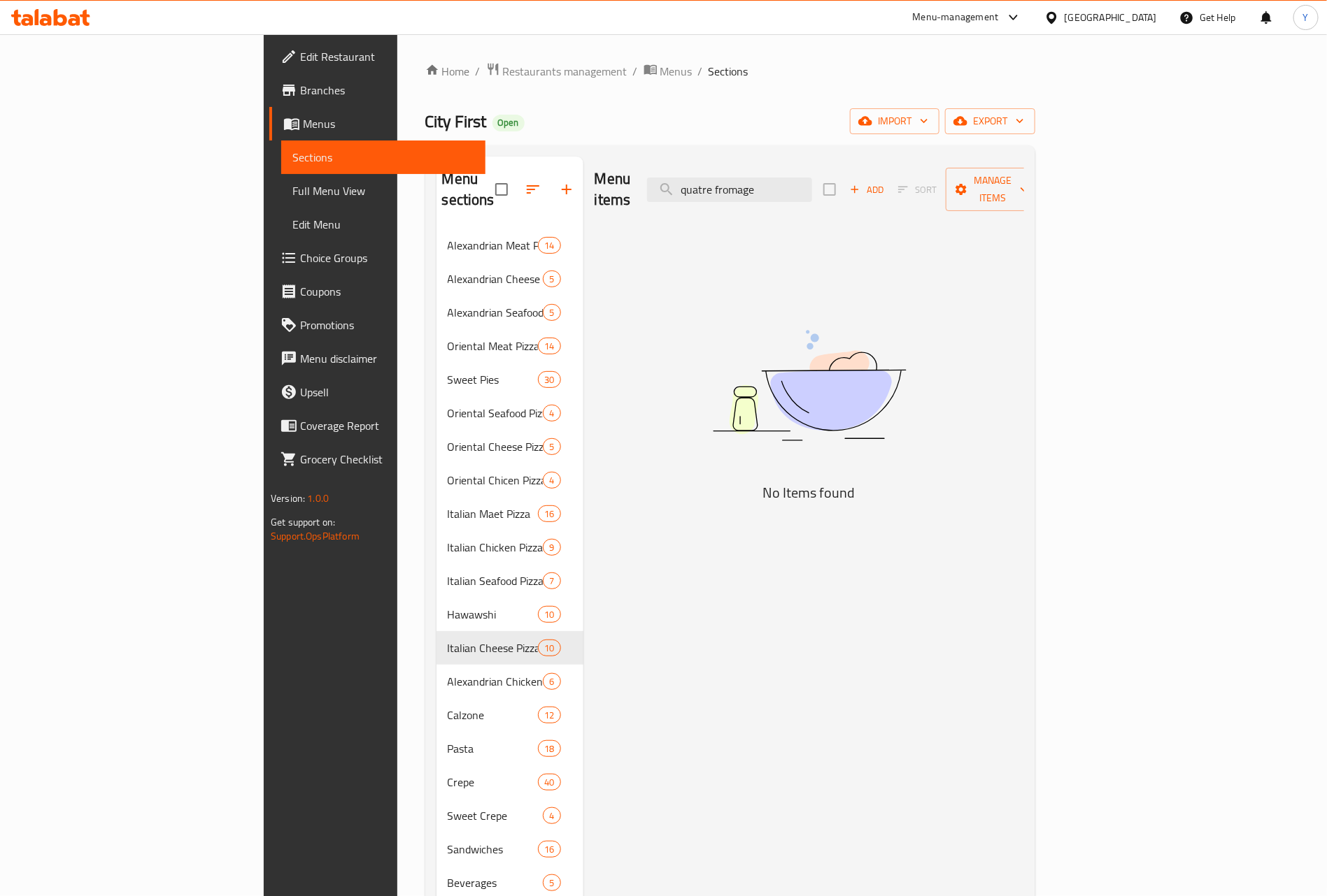
click at [823, 196] on div "Menu items quatre fromage Add Sort Manage items" at bounding box center [809, 189] width 430 height 66
click at [796, 182] on input "quatre fromage" at bounding box center [729, 190] width 165 height 25
click at [813, 187] on input "quatre fromage" at bounding box center [729, 190] width 165 height 25
drag, startPoint x: 776, startPoint y: 180, endPoint x: 741, endPoint y: 189, distance: 36.1
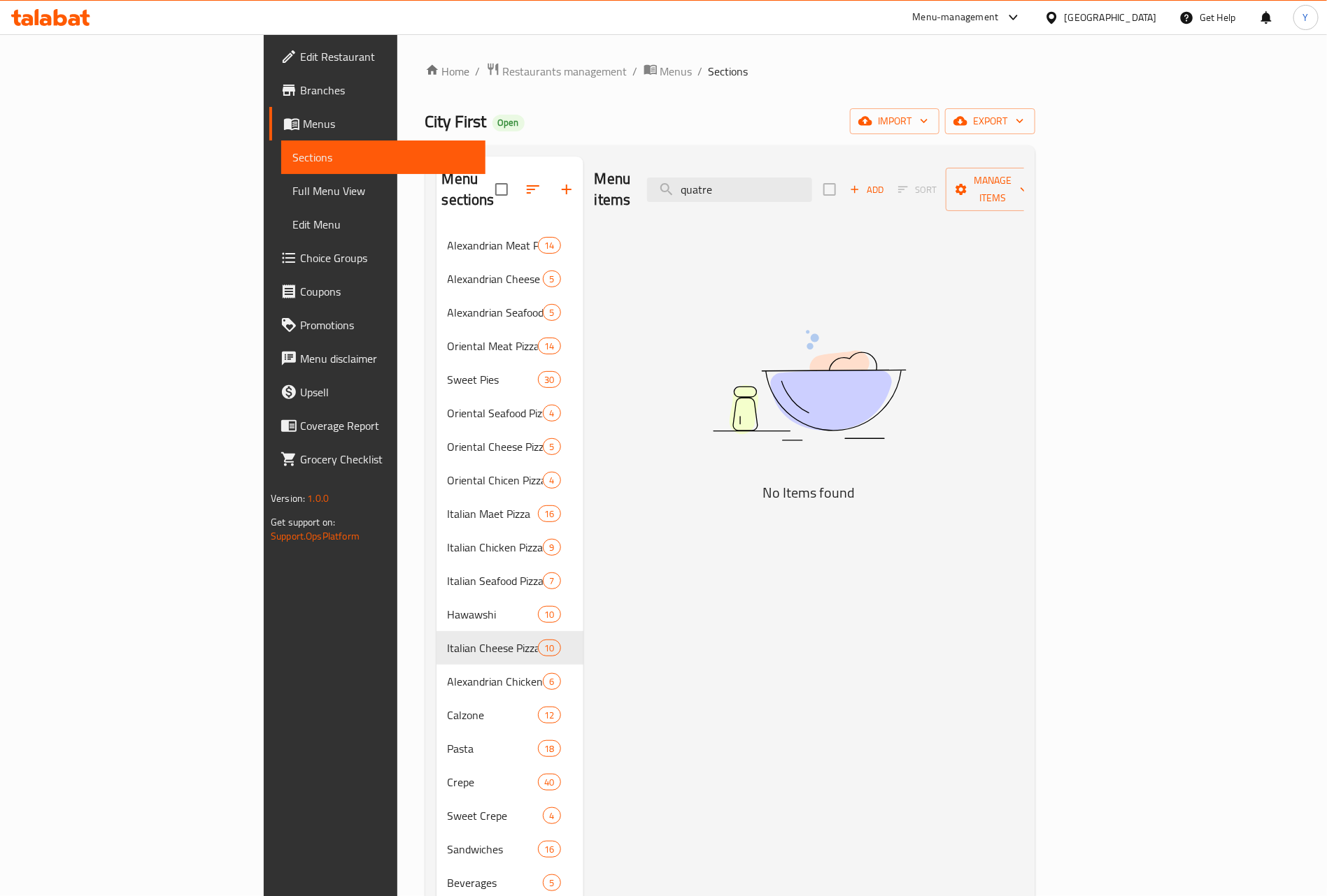
click at [741, 189] on div "Menu items quatre Add Sort Manage items" at bounding box center [809, 189] width 430 height 66
click at [813, 178] on input "quatre" at bounding box center [729, 190] width 165 height 25
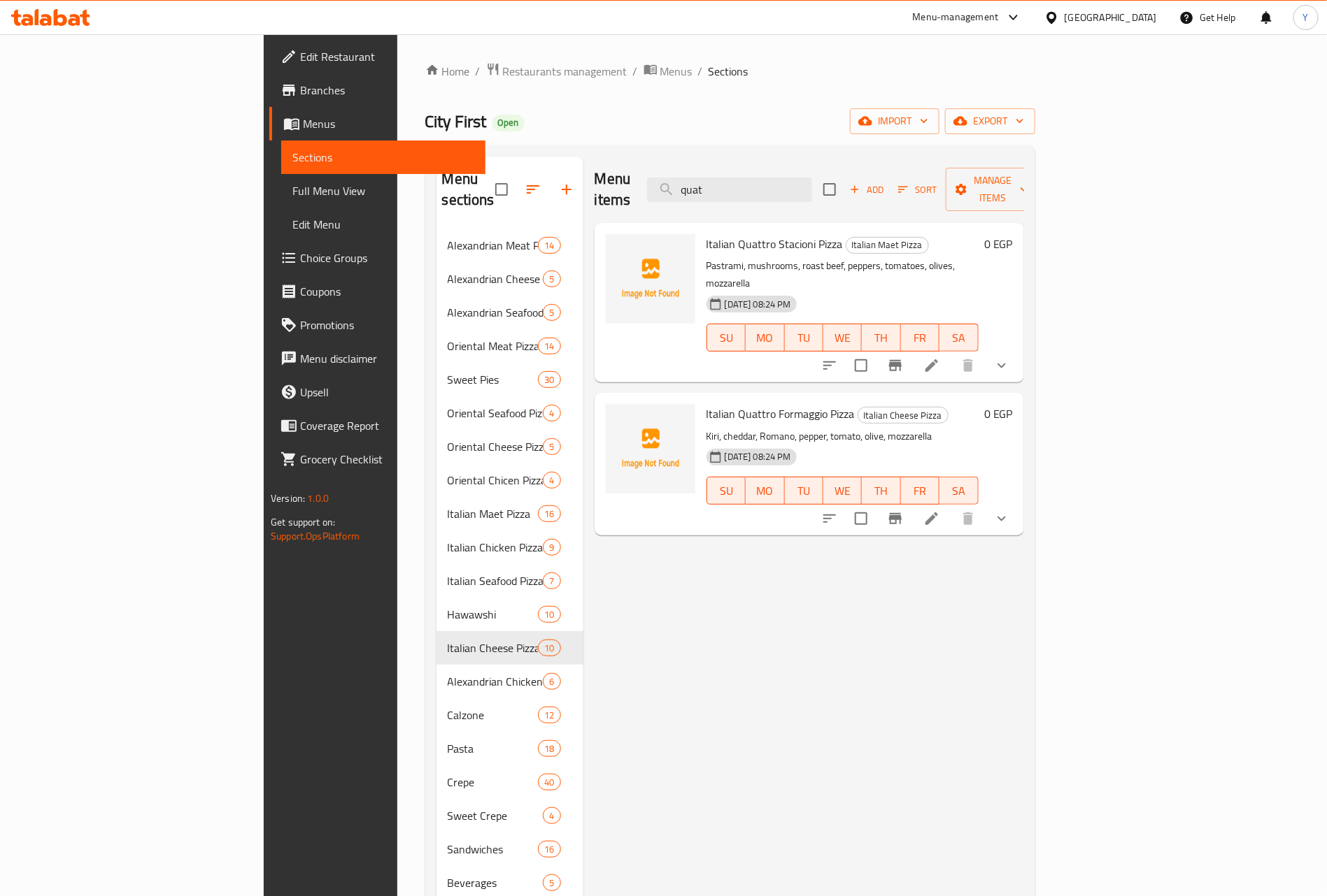
click at [813, 199] on div "Menu items quat Add Sort Manage items" at bounding box center [809, 189] width 430 height 66
click at [813, 186] on input "quat" at bounding box center [729, 190] width 165 height 25
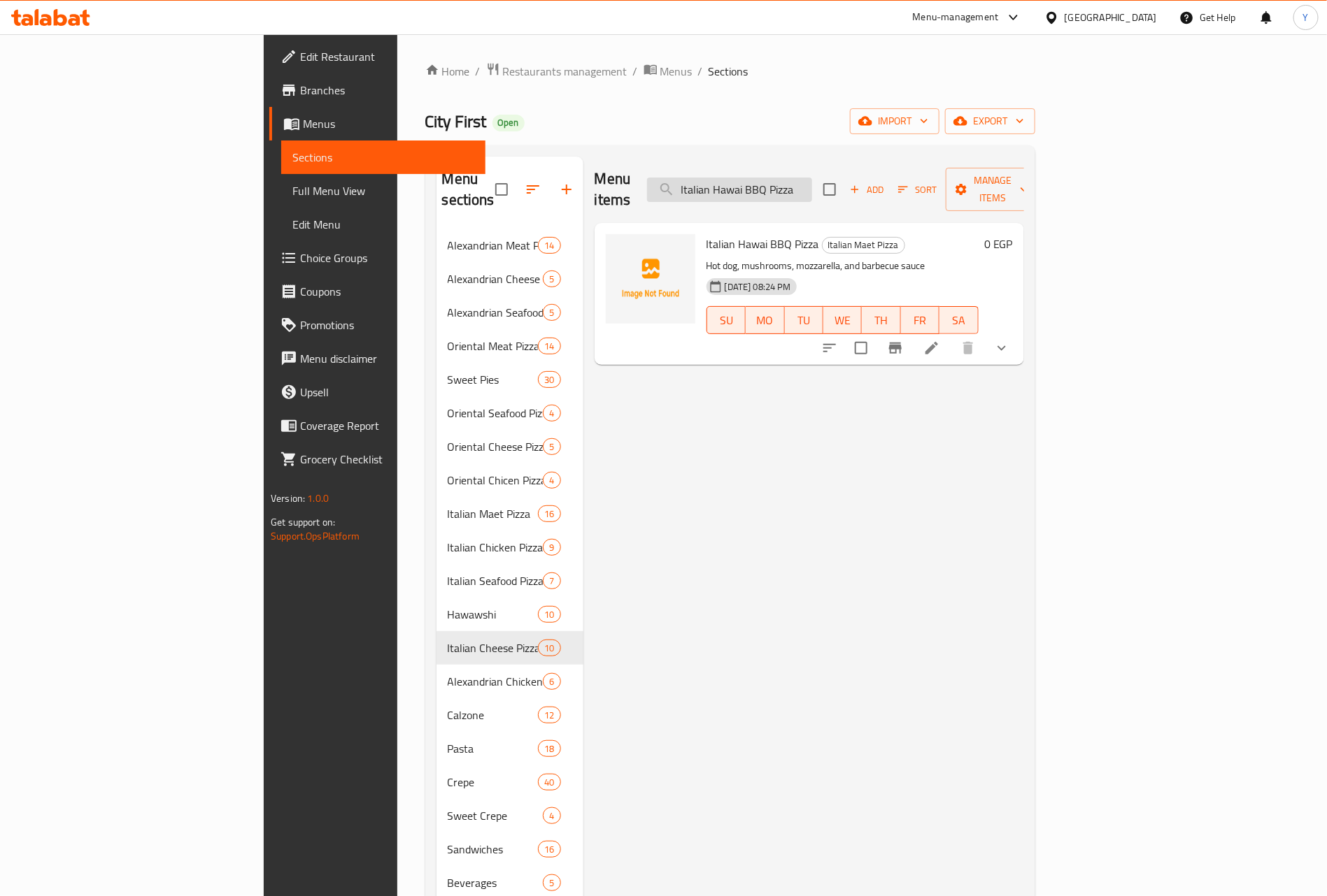
click at [813, 181] on input "Italian Hawai BBQ Pizza" at bounding box center [729, 190] width 165 height 25
paste input "Hawai"
drag, startPoint x: 0, startPoint y: 785, endPoint x: 29, endPoint y: 739, distance: 54.4
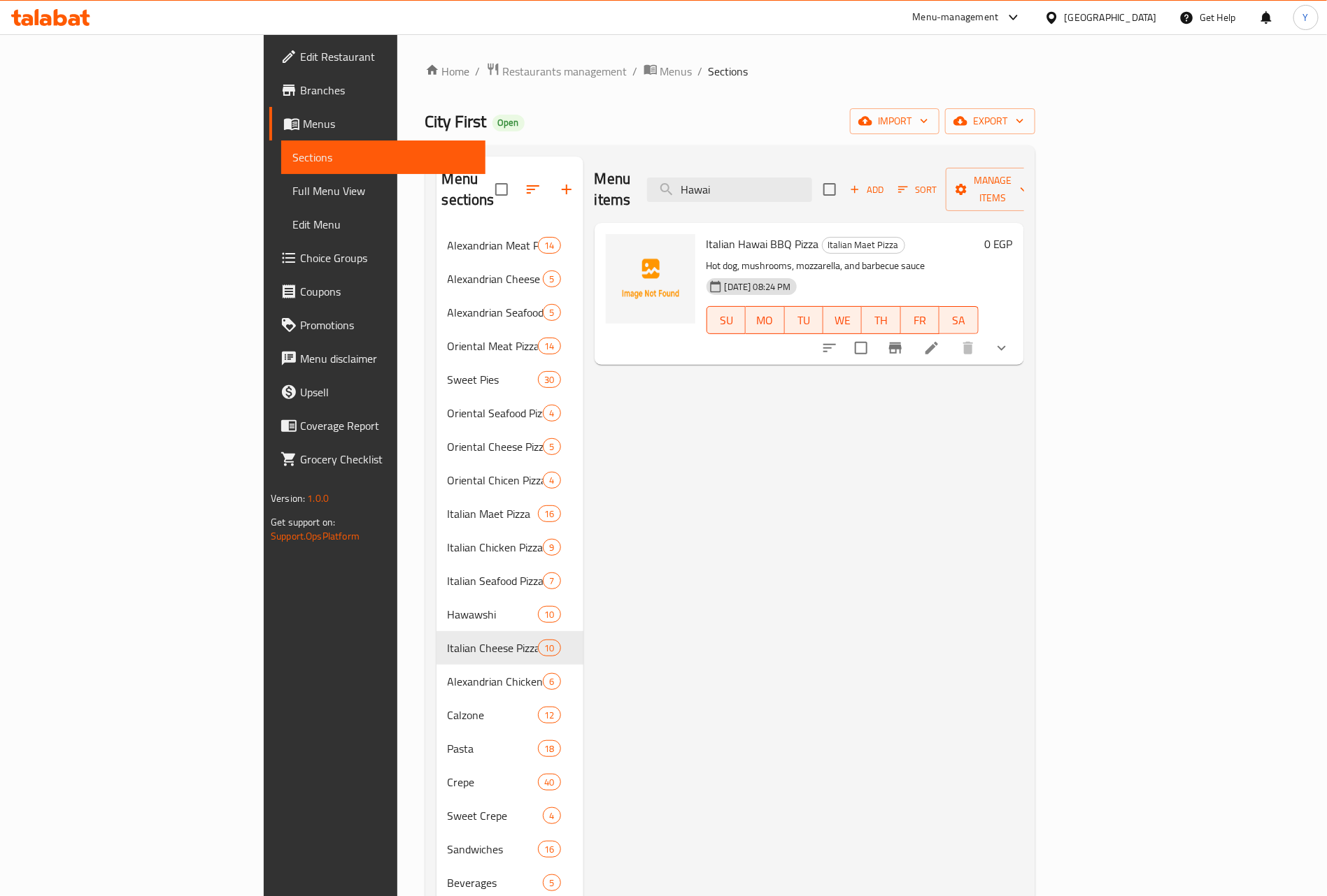
click at [263, 787] on div "Edit Restaurant Branches Menus Sections Full Menu View Edit Menu Choice Groups …" at bounding box center [374, 483] width 222 height 896
drag, startPoint x: 752, startPoint y: 180, endPoint x: 815, endPoint y: 179, distance: 63.0
click at [766, 179] on input "Hawai" at bounding box center [729, 190] width 165 height 25
paste input "Ranch"
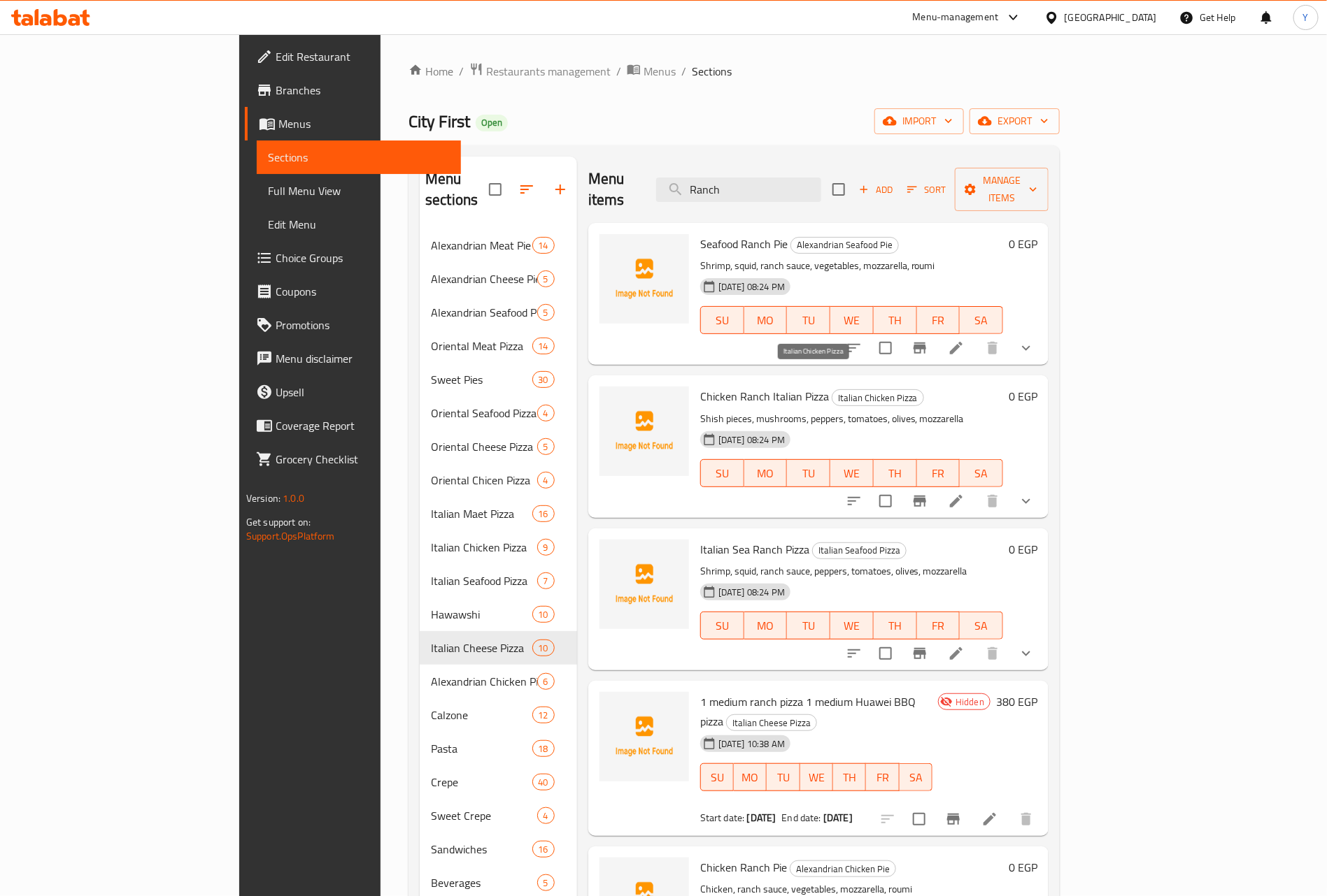
click at [833, 390] on span "Italian Chicken Pizza" at bounding box center [878, 398] width 91 height 16
copy span "Italian"
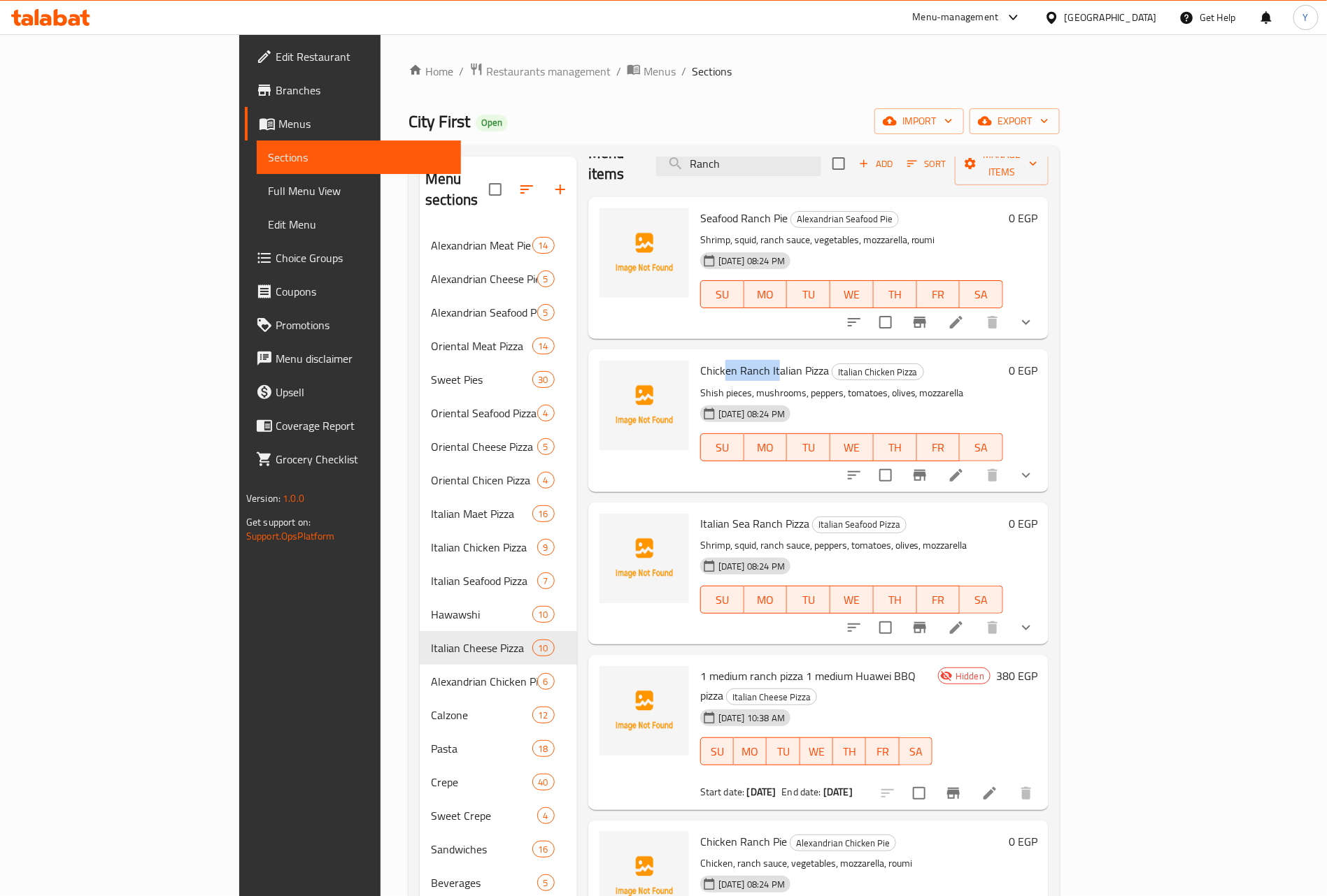
drag, startPoint x: 666, startPoint y: 356, endPoint x: 720, endPoint y: 353, distance: 54.1
click at [720, 360] on span "Chicken Ranch Italian Pizza" at bounding box center [764, 370] width 129 height 21
drag, startPoint x: 665, startPoint y: 506, endPoint x: 698, endPoint y: 506, distance: 33.0
click at [698, 508] on div "Italian Sea Ranch Pizza Italian Seafood Pizza Shrimp, squid, ranch sauce, peppe…" at bounding box center [852, 573] width 314 height 131
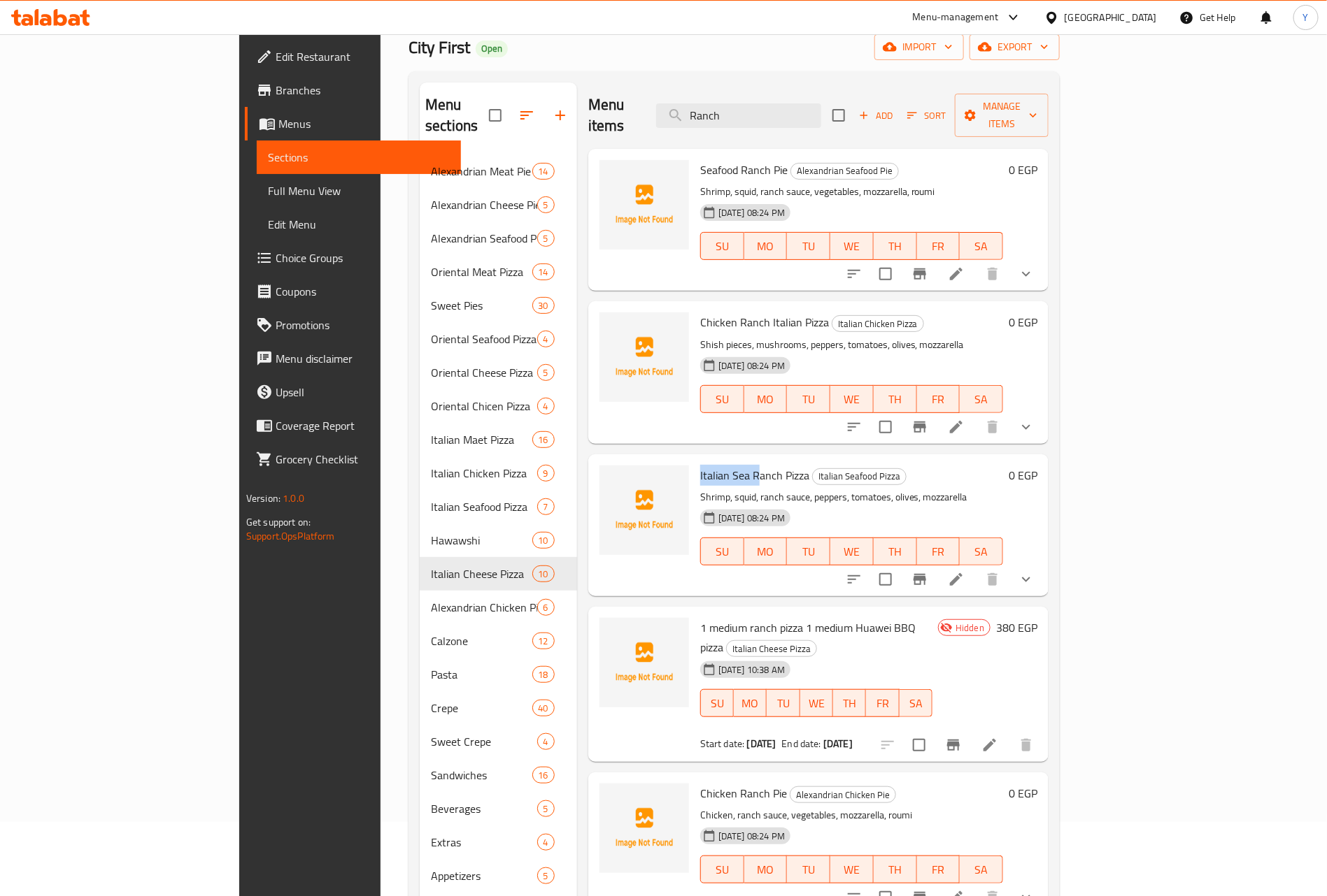
scroll to position [0, 0]
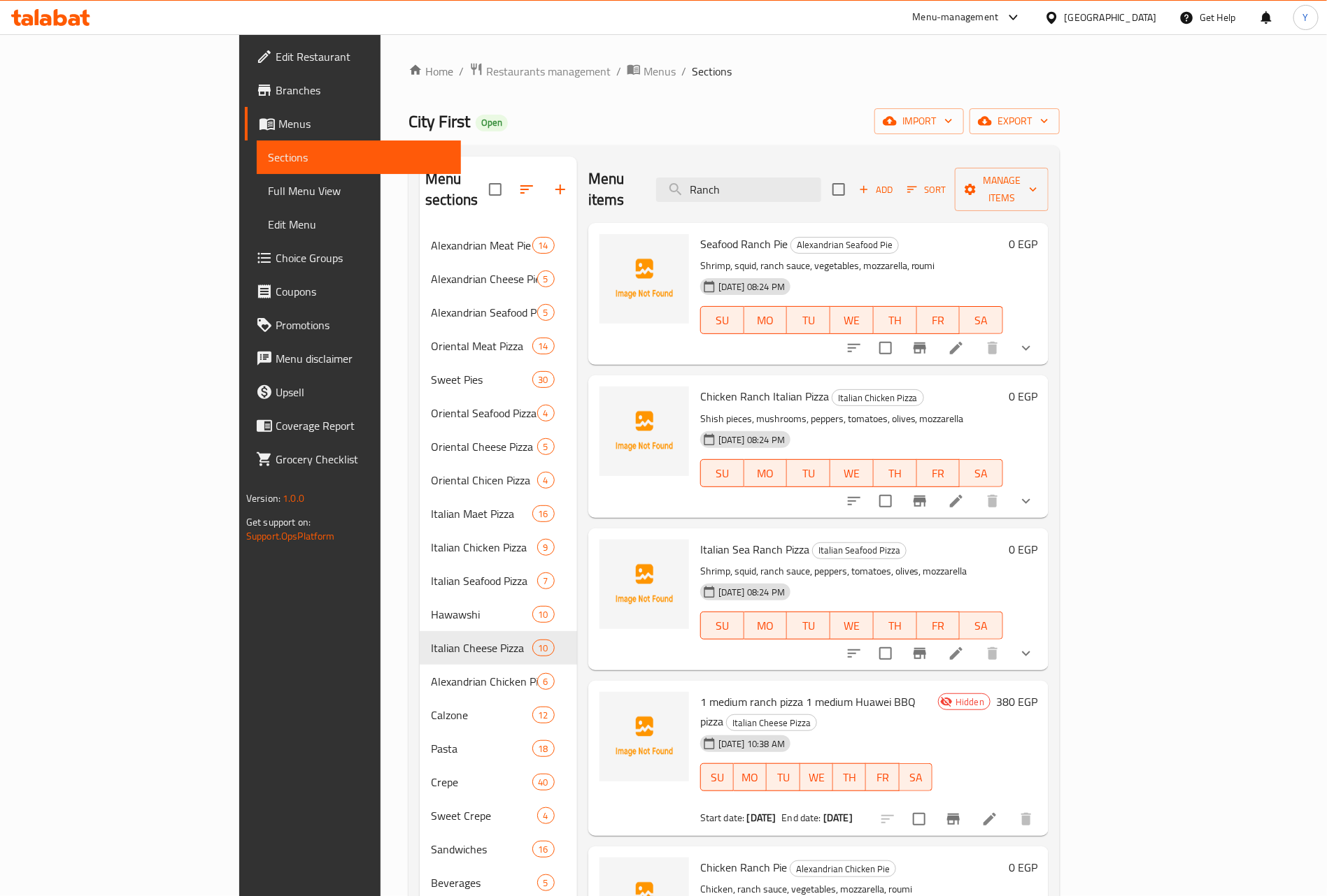
click at [700, 386] on span "Chicken Ranch Italian Pizza" at bounding box center [764, 396] width 129 height 21
click at [700, 539] on span "Italian Sea Ranch Pizza" at bounding box center [755, 549] width 109 height 21
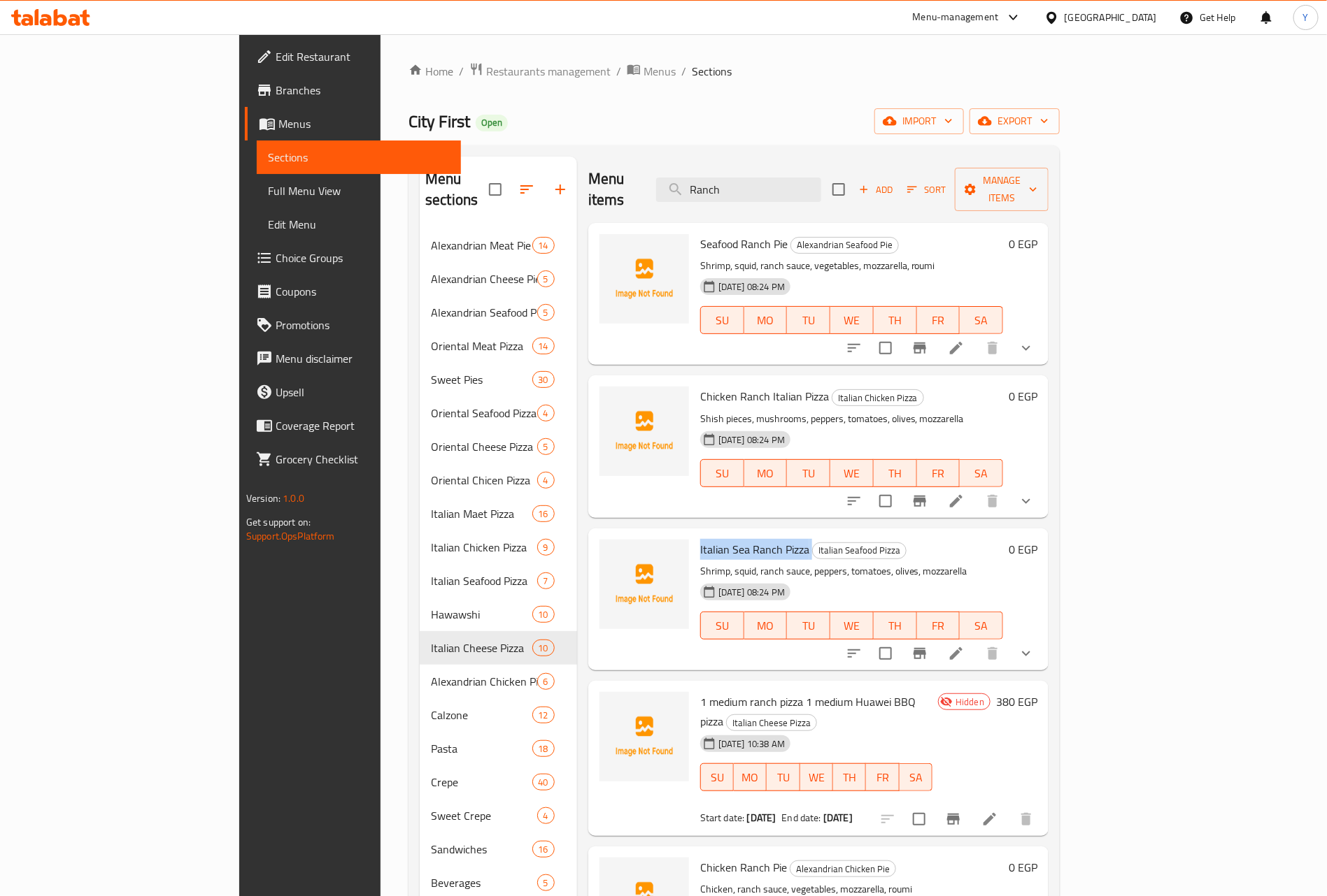
click at [700, 539] on span "Italian Sea Ranch Pizza" at bounding box center [755, 549] width 109 height 21
click at [719, 386] on div "Chicken Ranch Italian Pizza Italian Chicken Pizza Shish pieces, mushrooms, pepp…" at bounding box center [852, 446] width 314 height 131
click at [719, 386] on span "Chicken Ranch Italian Pizza" at bounding box center [764, 396] width 129 height 21
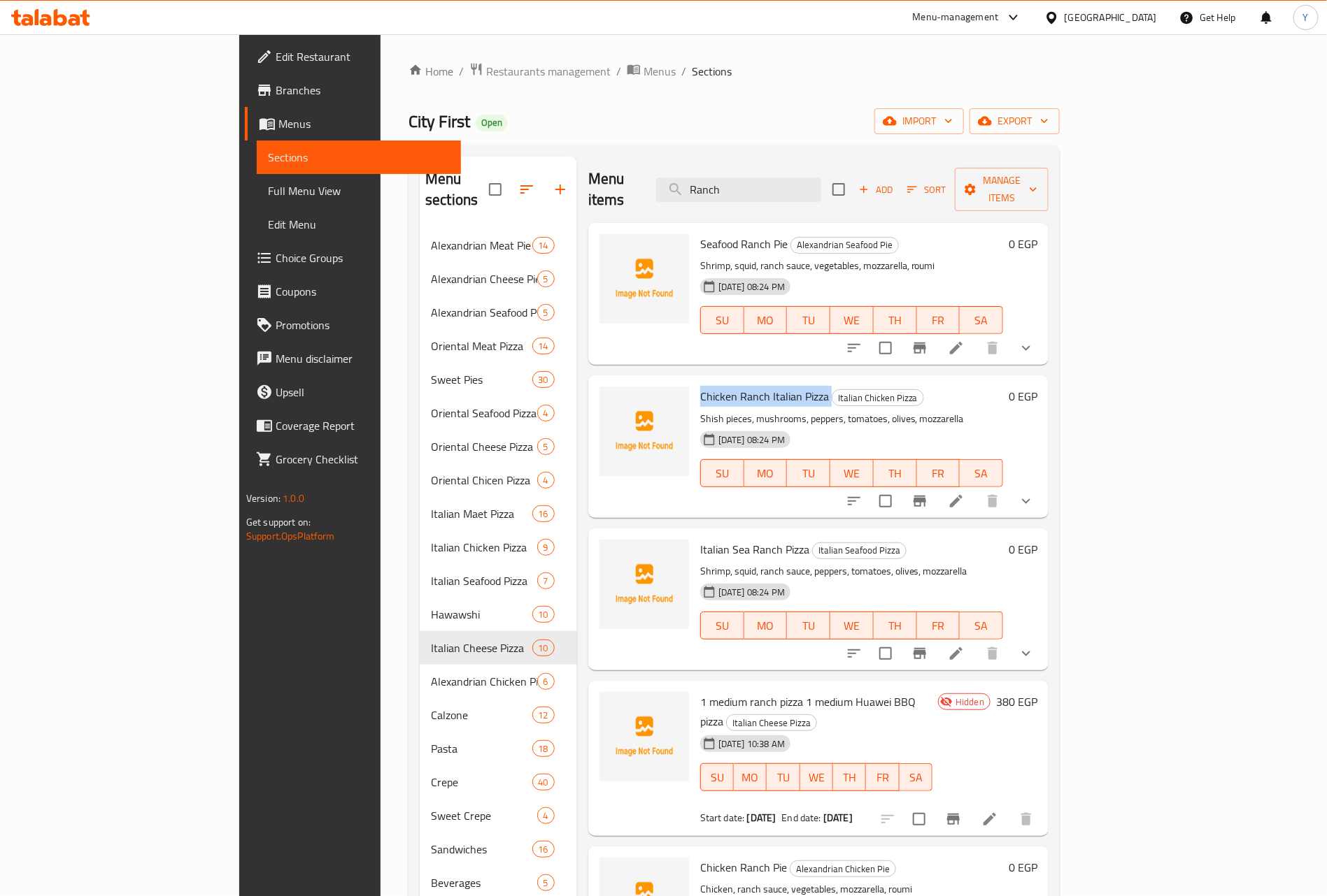
click at [719, 386] on span "Chicken Ranch Italian Pizza" at bounding box center [764, 396] width 129 height 21
click at [814, 186] on input "Ranch" at bounding box center [739, 190] width 165 height 25
paste input "Italian Quattro Formaggio Pizza"
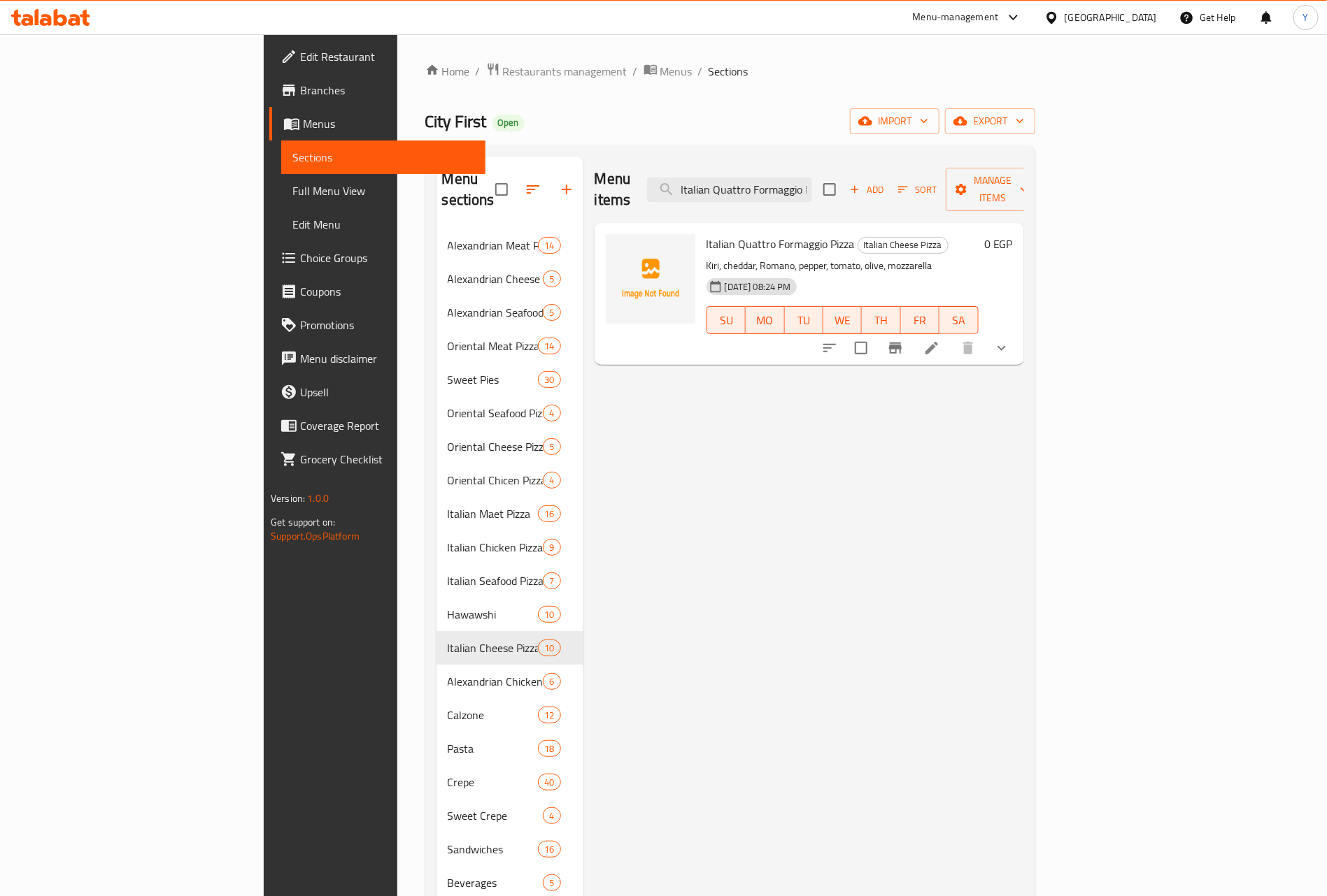
click at [831, 157] on div "Menu items Italian Quattro Formaggio Pizza Add Sort Manage items" at bounding box center [809, 189] width 430 height 66
click at [813, 178] on input "Italian Quattro Formaggio Pizza" at bounding box center [729, 190] width 165 height 25
paste input "Offer 1"
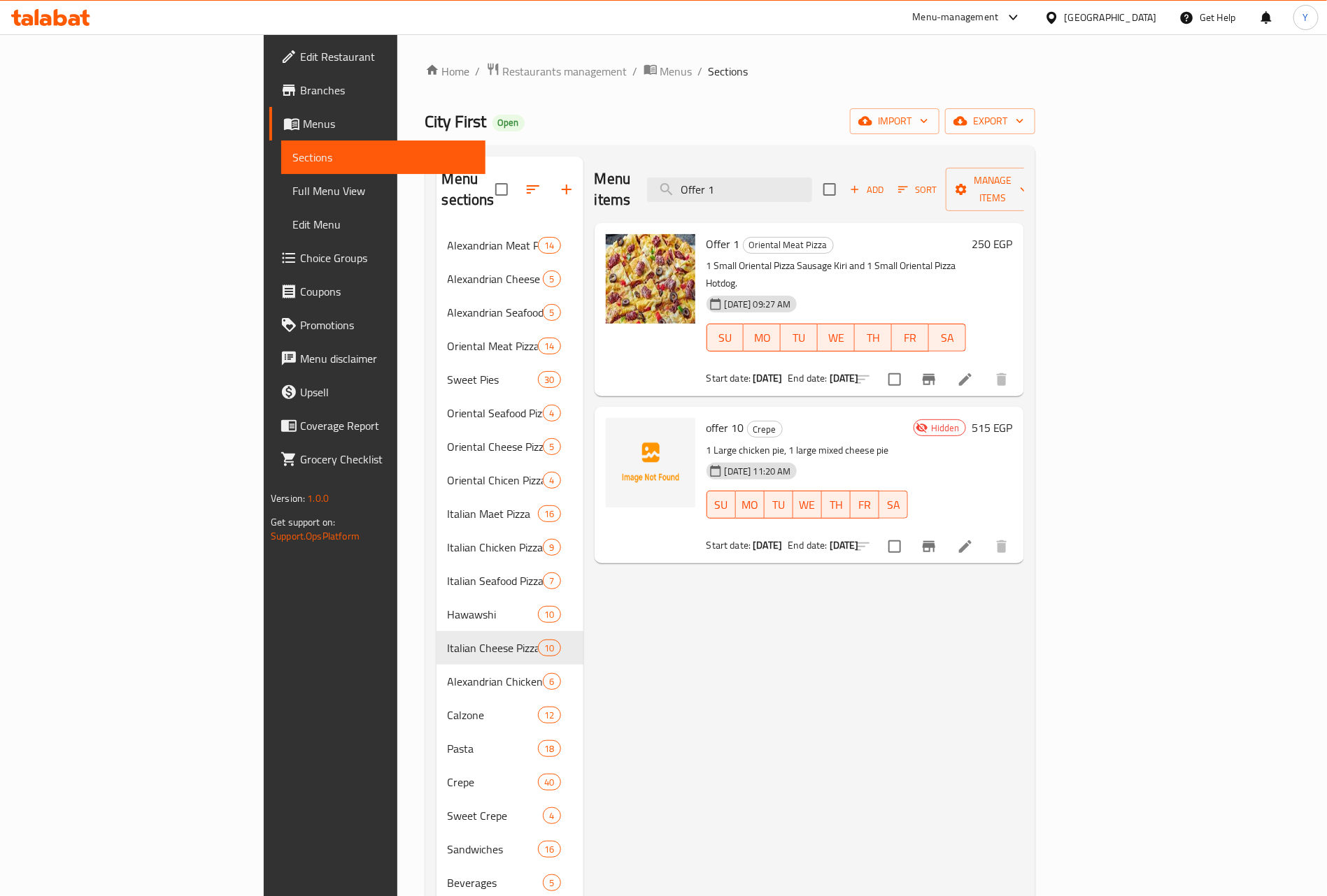
type input "Offer 1"
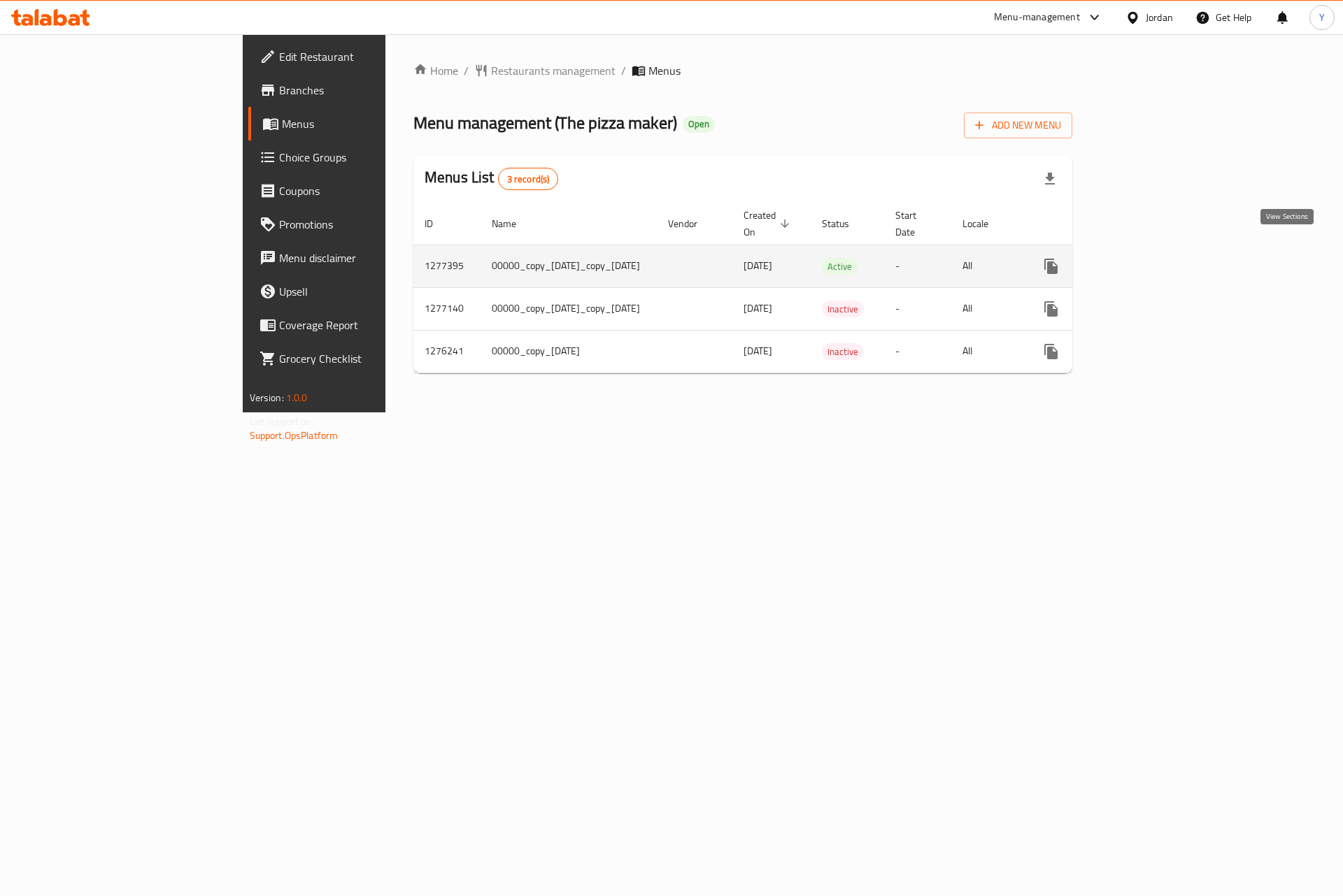
click at [1169, 262] on link "enhanced table" at bounding box center [1152, 266] width 34 height 34
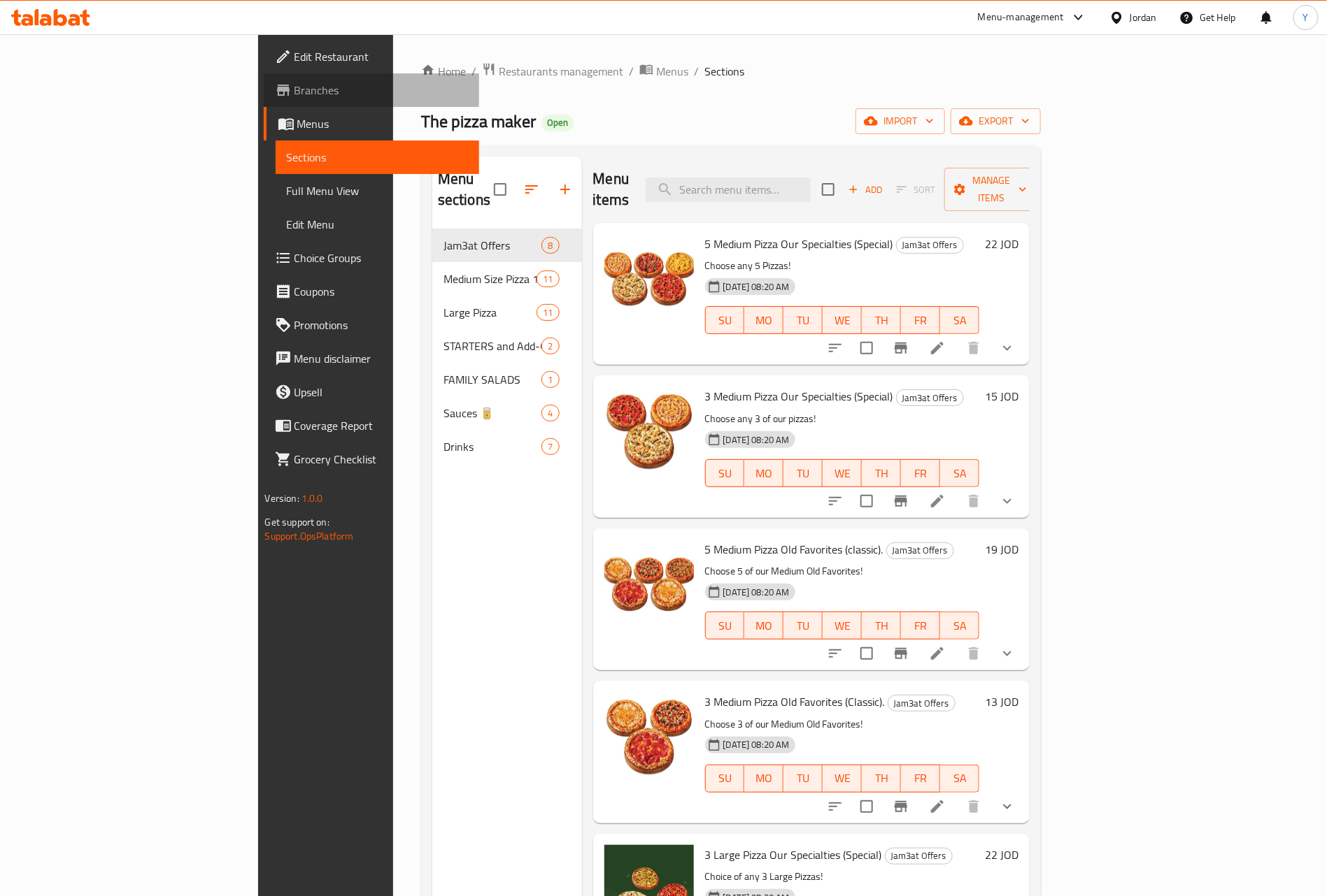
click at [263, 75] on link "Branches" at bounding box center [371, 90] width 216 height 34
